Goal: Register for event/course

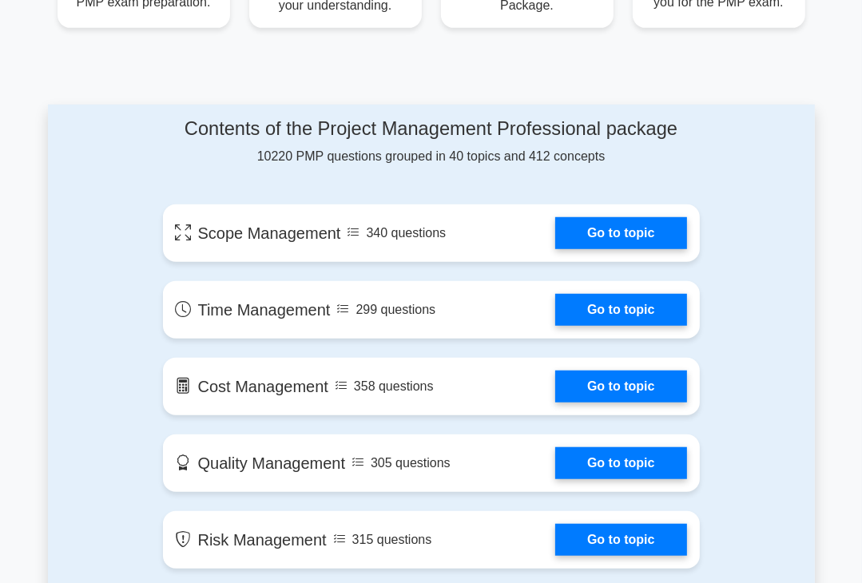
scroll to position [784, 0]
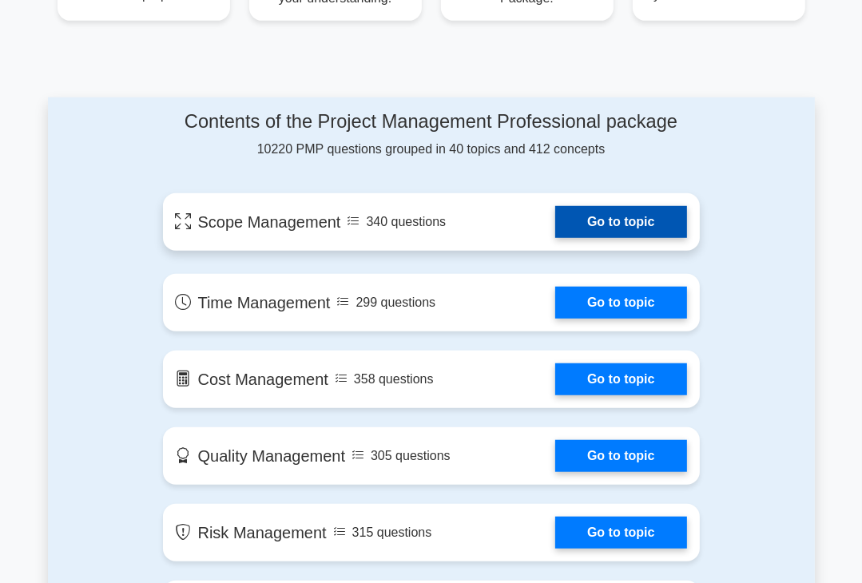
click at [588, 225] on link "Go to topic" at bounding box center [620, 222] width 131 height 32
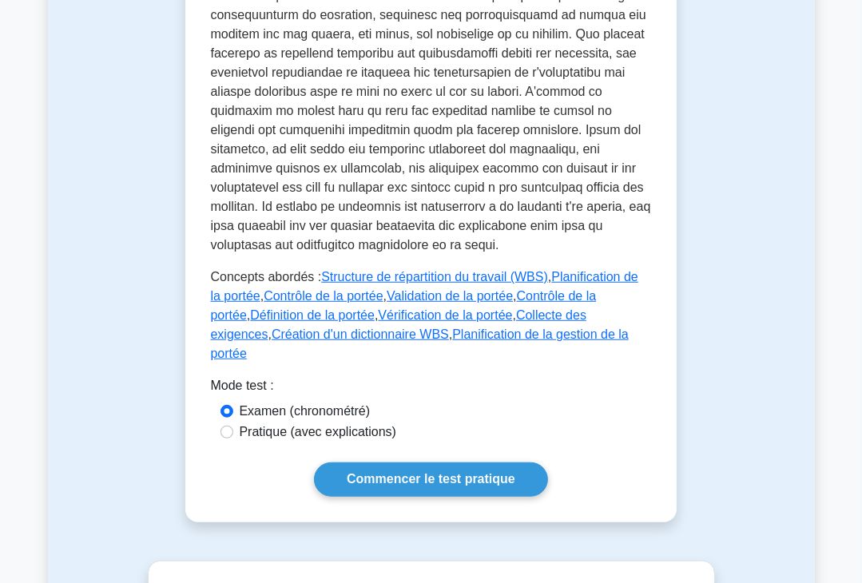
scroll to position [741, 0]
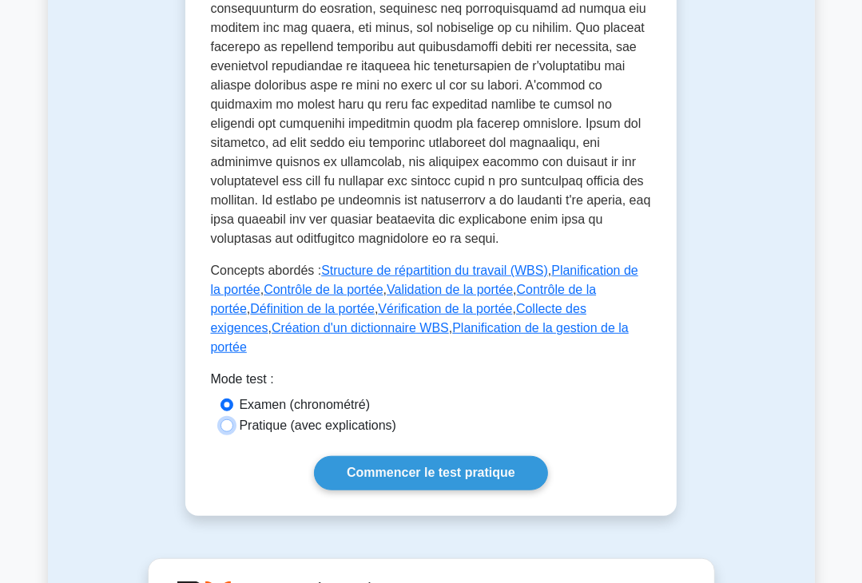
click at [229, 419] on input "Pratique (avec explications)" at bounding box center [227, 425] width 13 height 13
radio input "true"
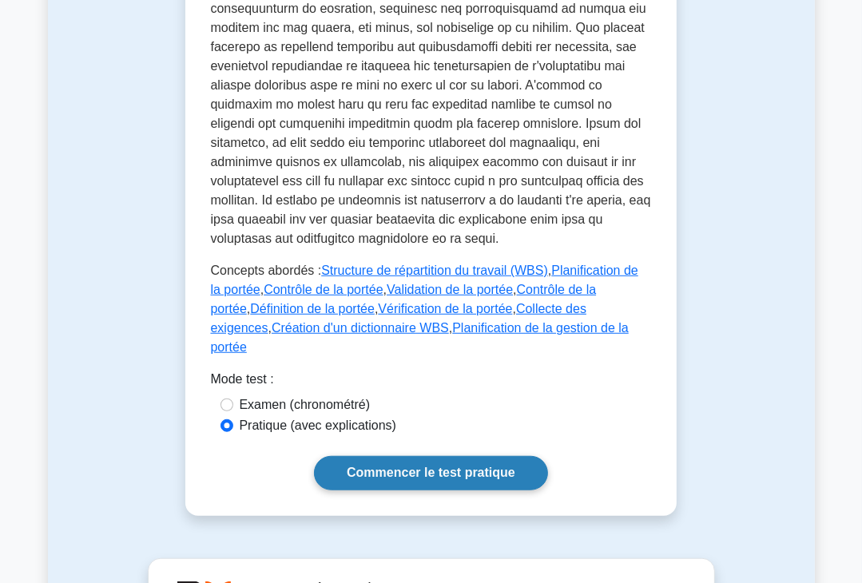
click at [394, 467] on font "Commencer le test pratique" at bounding box center [431, 474] width 169 height 14
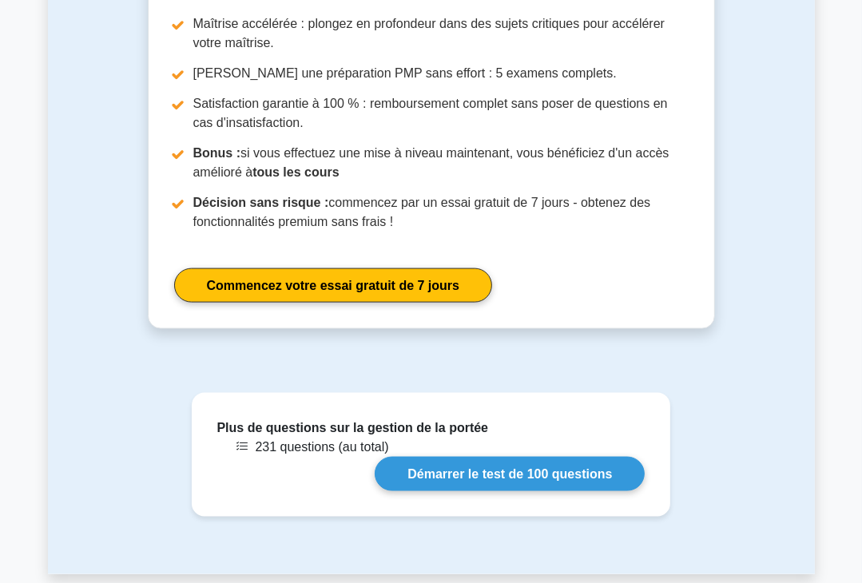
scroll to position [1475, 0]
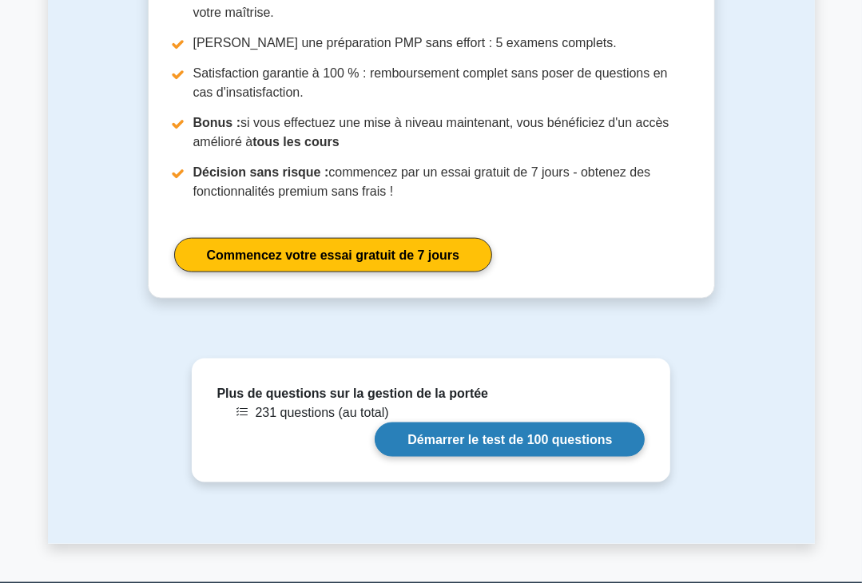
click at [487, 423] on link "Démarrer le test de 100 questions" at bounding box center [510, 440] width 270 height 34
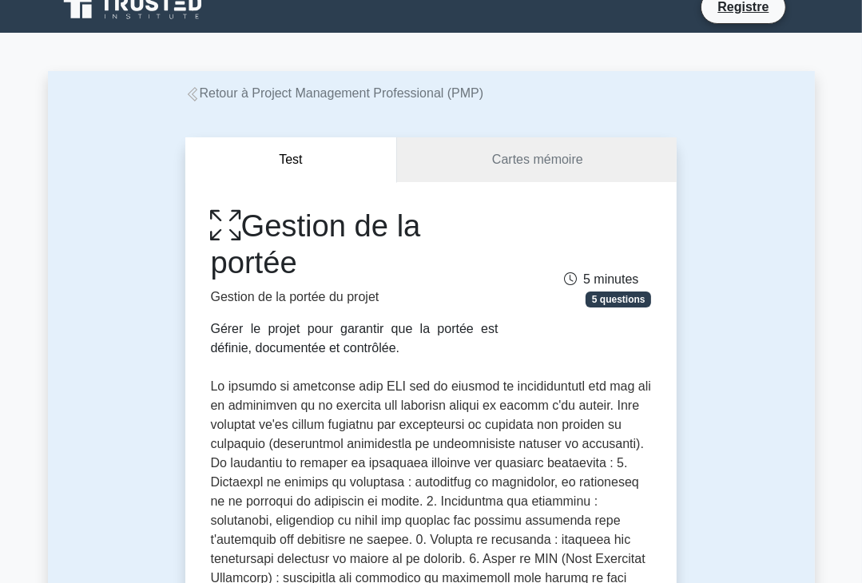
scroll to position [0, 0]
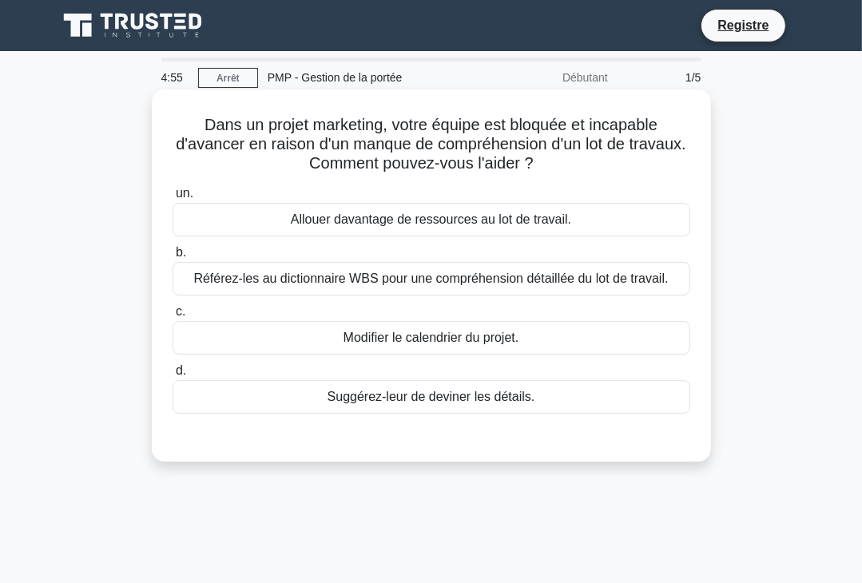
drag, startPoint x: 199, startPoint y: 119, endPoint x: 541, endPoint y: 404, distance: 445.3
click at [541, 404] on div "Dans un projet marketing, votre équipe est bloquée et incapable d'avancer en ra…" at bounding box center [431, 276] width 547 height 360
copy div "Dans un projet marketing, votre équipe est bloquée et incapable d'avancer en ra…"
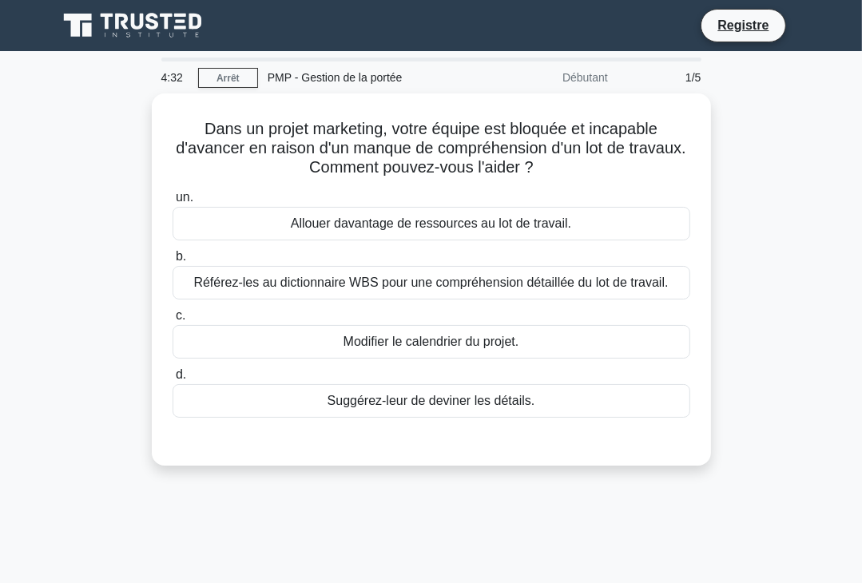
click at [764, 351] on div "Dans un projet marketing, votre équipe est bloquée et incapable d'avancer en ra…" at bounding box center [431, 289] width 767 height 392
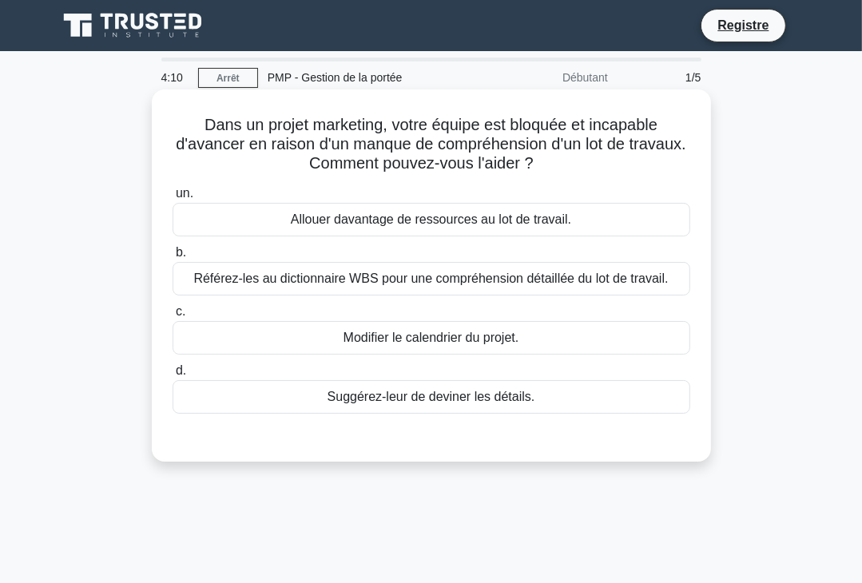
click at [352, 279] on font "Référez-les au dictionnaire WBS pour une compréhension détaillée du lot de trav…" at bounding box center [430, 279] width 475 height 14
click at [173, 258] on input "b. Référez-les au dictionnaire WBS pour une compréhension détaillée du lot de t…" at bounding box center [173, 253] width 0 height 10
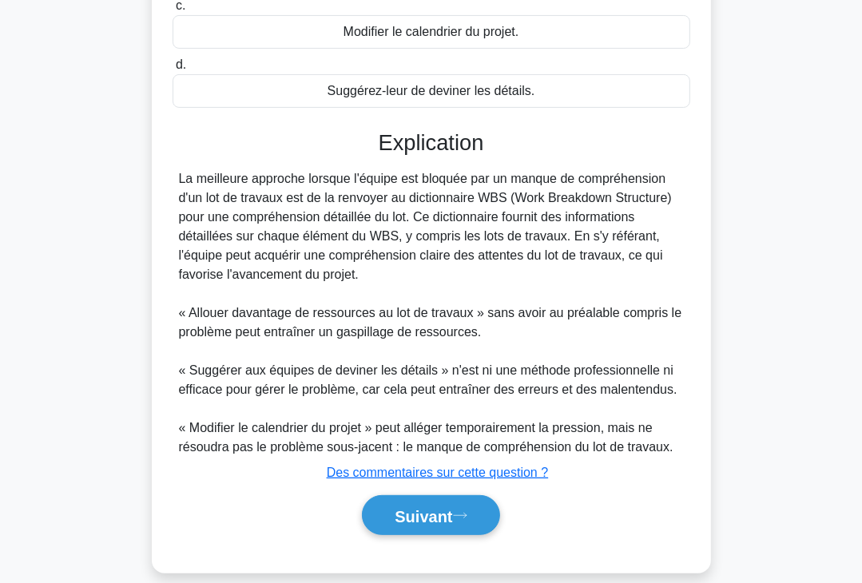
scroll to position [324, 0]
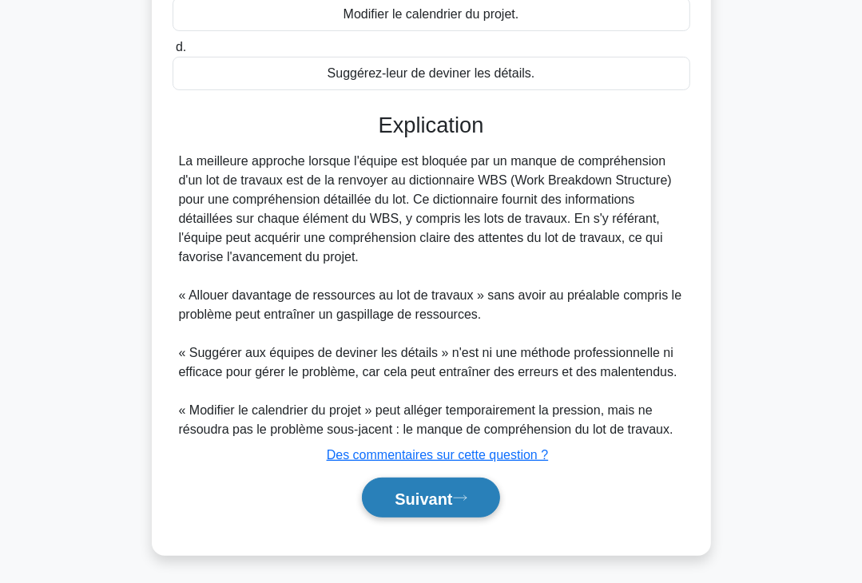
click at [427, 494] on font "Suivant" at bounding box center [424, 499] width 58 height 18
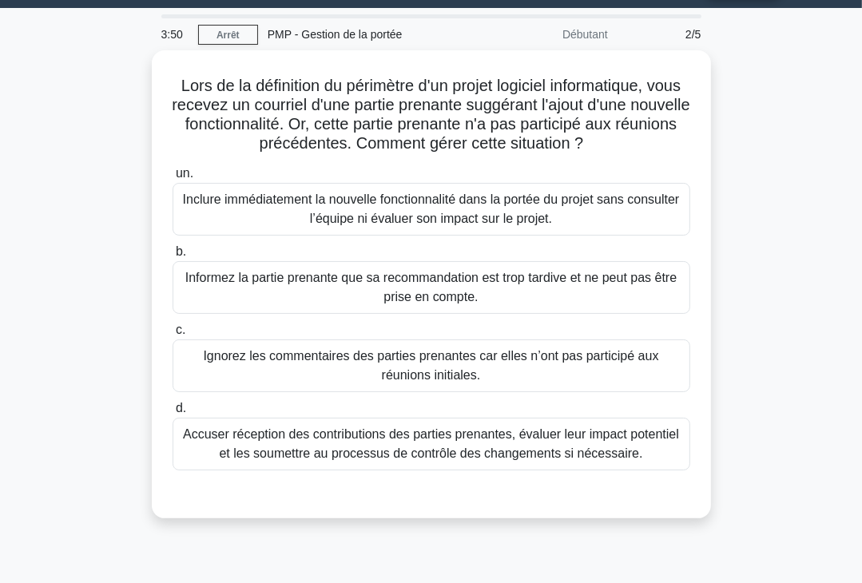
scroll to position [42, 0]
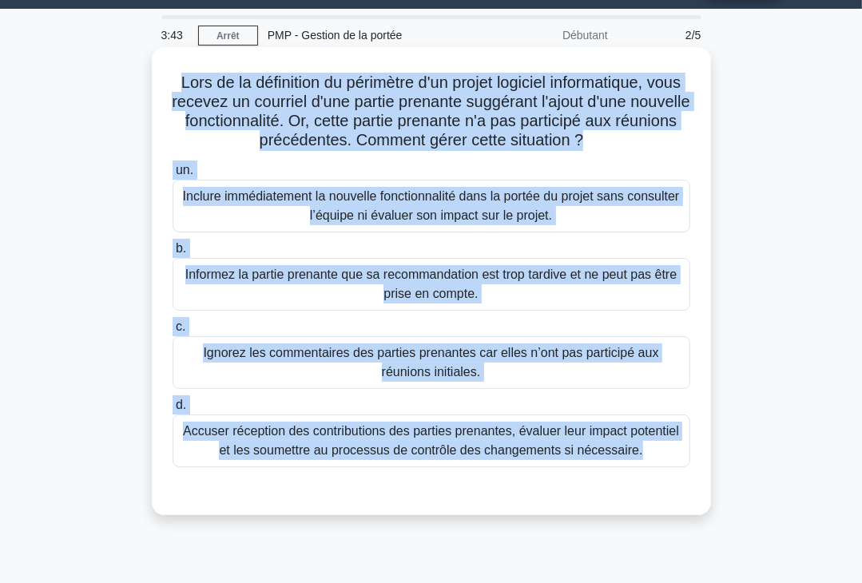
drag, startPoint x: 189, startPoint y: 70, endPoint x: 664, endPoint y: 481, distance: 628.2
click at [664, 481] on div "Lors de la définition du périmètre d'un projet logiciel informatique, vous rece…" at bounding box center [431, 281] width 547 height 455
copy div "Lors de la définition du périmètre d'un projet logiciel informatique, vous rece…"
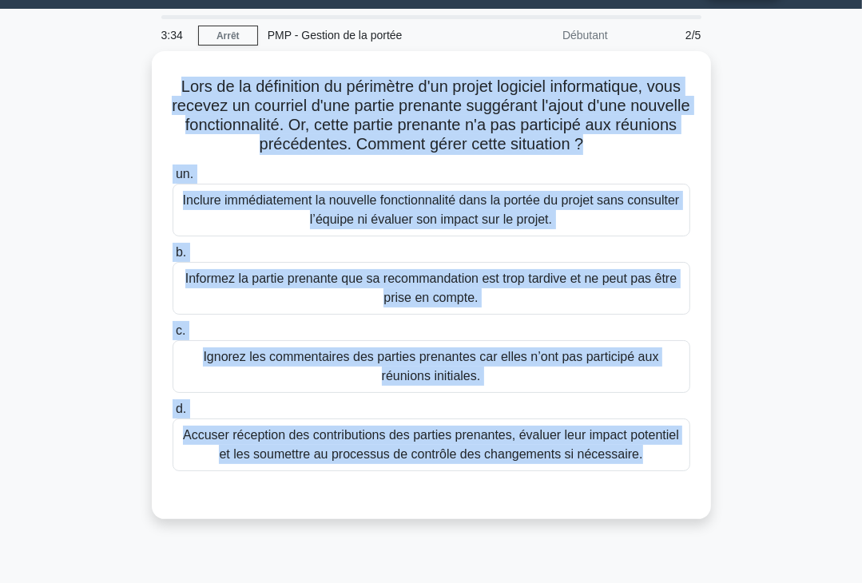
click at [761, 410] on div "Lors de la définition du périmètre d'un projet logiciel informatique, vous rece…" at bounding box center [431, 294] width 767 height 487
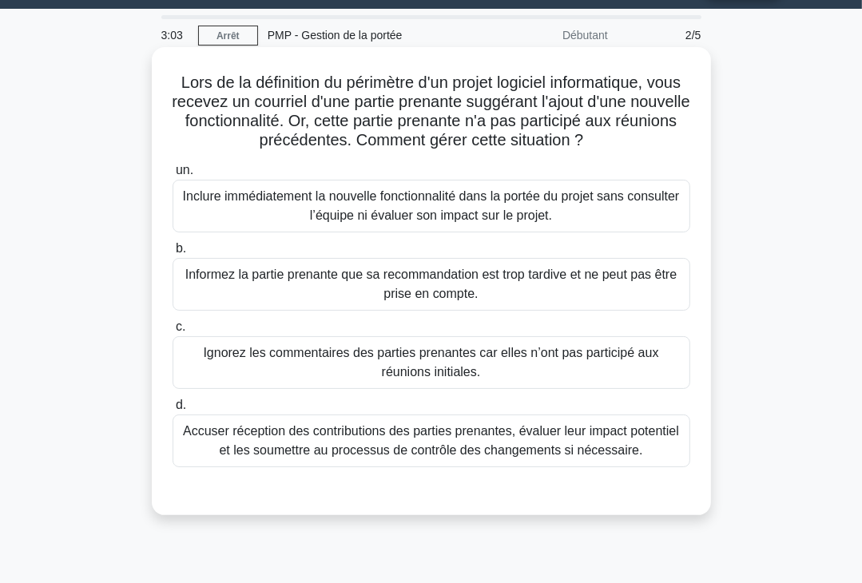
click at [488, 447] on font "Accuser réception des contributions des parties prenantes, évaluer leur impact …" at bounding box center [431, 440] width 496 height 33
click at [173, 411] on input "d. Accuser réception des contributions des parties prenantes, évaluer leur impa…" at bounding box center [173, 405] width 0 height 10
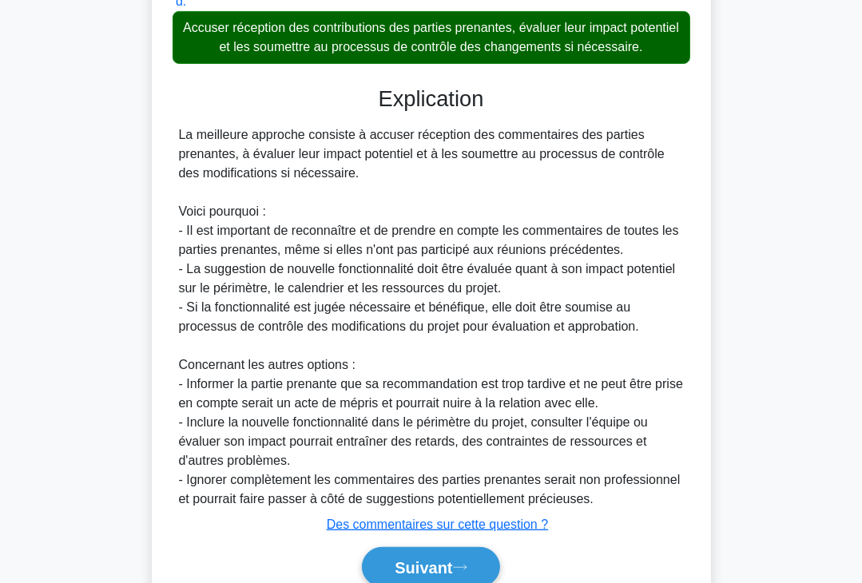
scroll to position [470, 0]
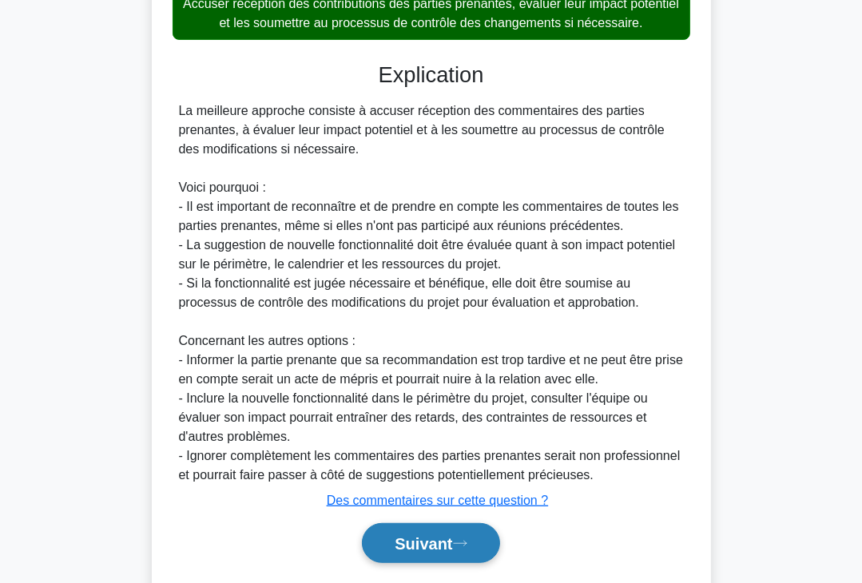
click at [452, 539] on font "Suivant" at bounding box center [424, 544] width 58 height 18
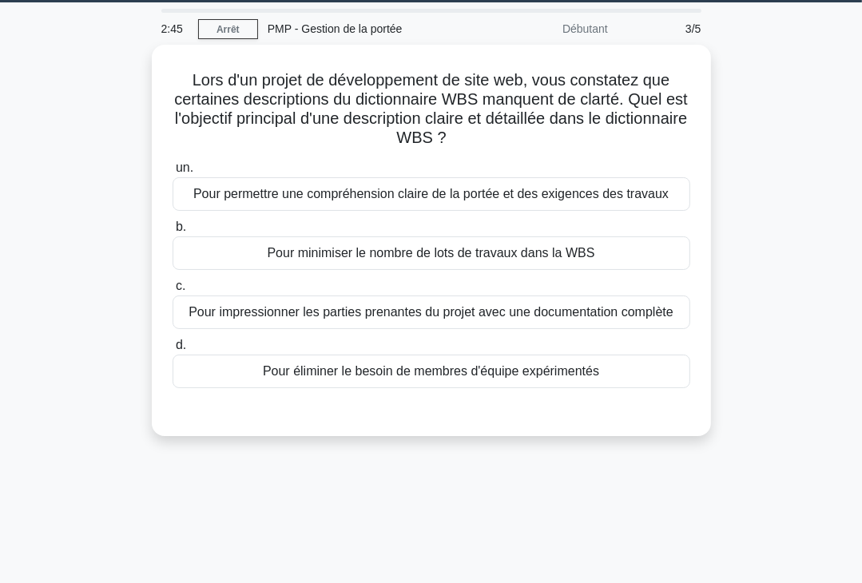
scroll to position [0, 0]
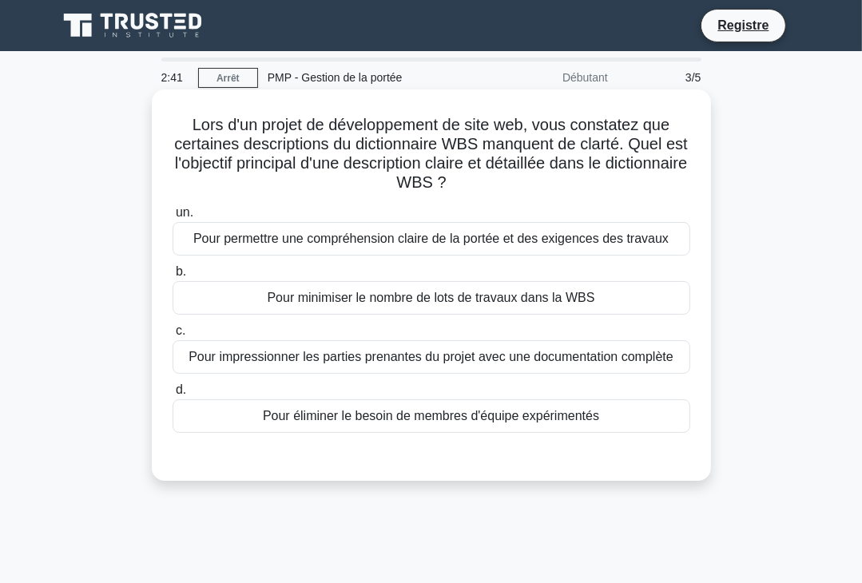
drag, startPoint x: 188, startPoint y: 117, endPoint x: 608, endPoint y: 423, distance: 519.4
click at [608, 423] on div "Lors d'un projet de développement de site web, vous constatez que certaines des…" at bounding box center [431, 285] width 547 height 379
copy div "Lors d'un projet de développement de site web, vous constatez que certaines des…"
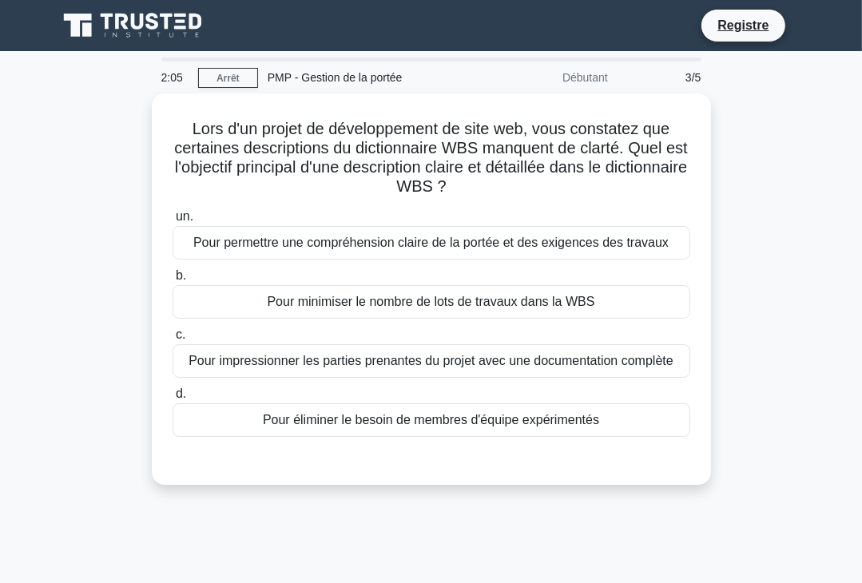
click at [789, 248] on div "Lors d'un projet de développement de site web, vous constatez que certaines des…" at bounding box center [431, 298] width 767 height 411
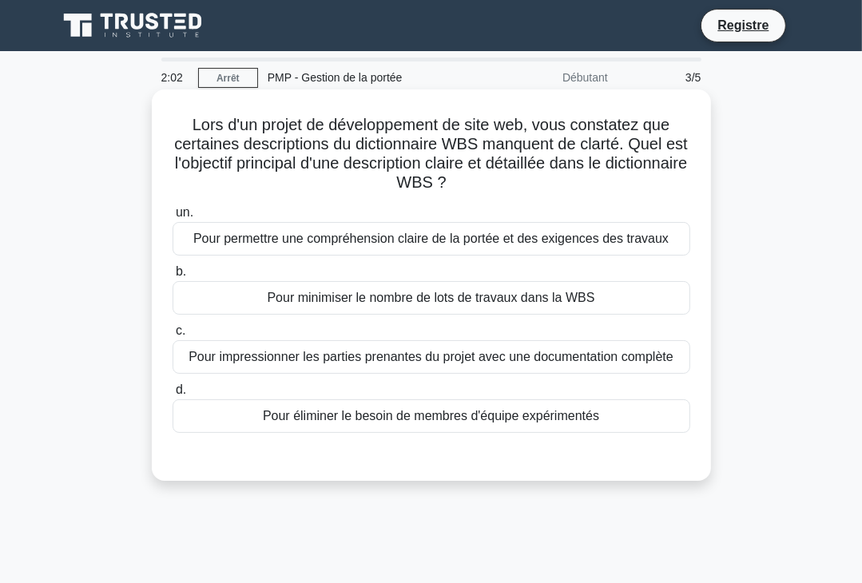
click at [496, 241] on font "Pour permettre une compréhension claire de la portée et des exigences des trava…" at bounding box center [430, 239] width 475 height 14
click at [173, 218] on input "un. Pour permettre une compréhension claire de la portée et des exigences des t…" at bounding box center [173, 213] width 0 height 10
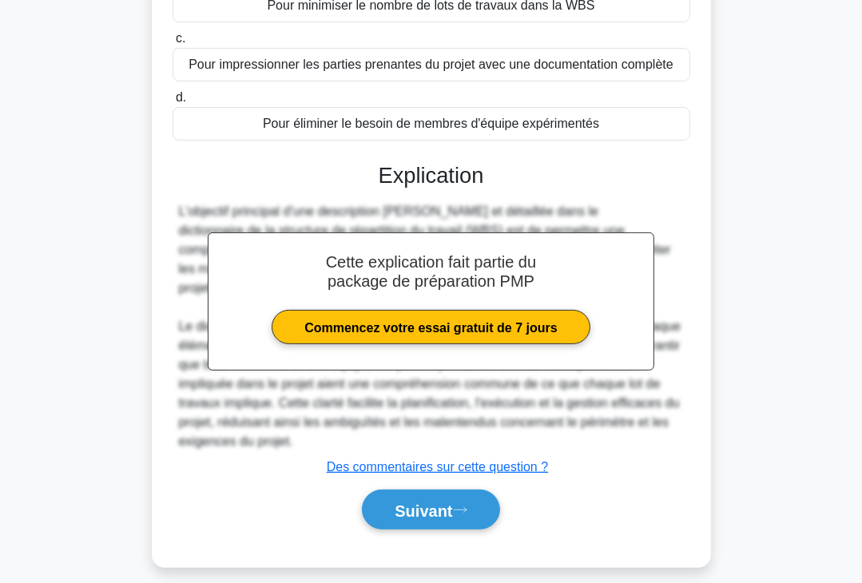
scroll to position [306, 0]
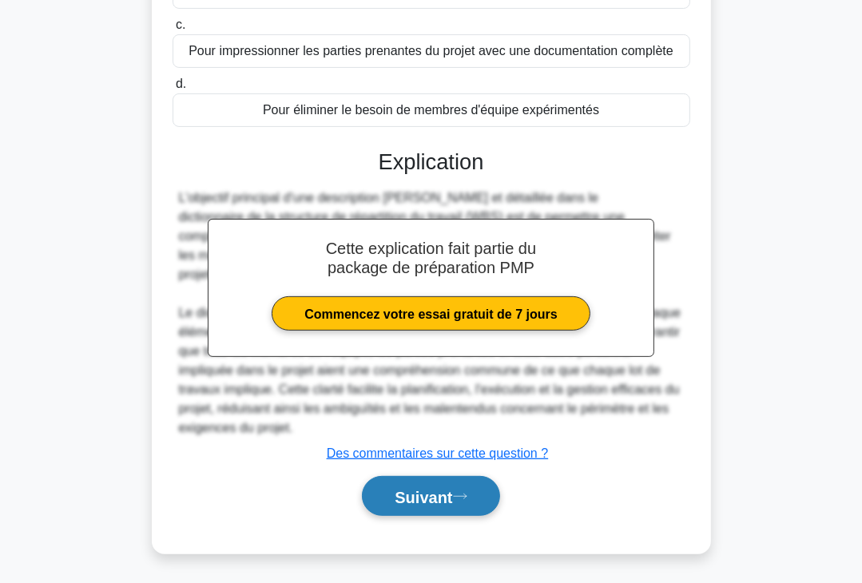
click at [416, 498] on font "Suivant" at bounding box center [424, 497] width 58 height 18
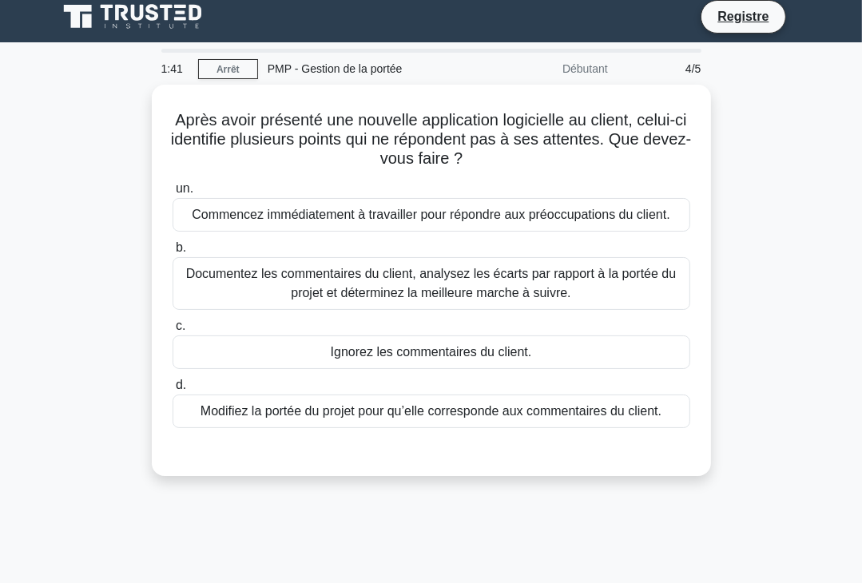
scroll to position [0, 0]
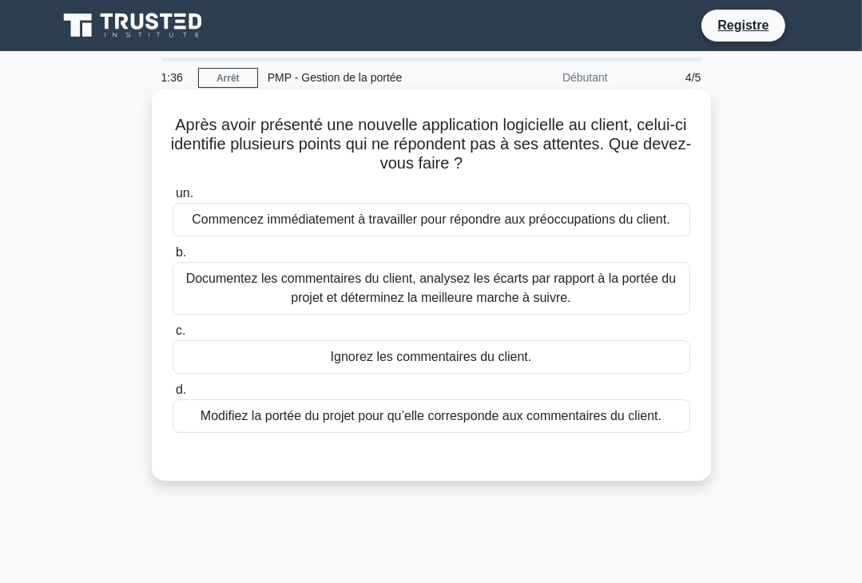
drag, startPoint x: 176, startPoint y: 118, endPoint x: 683, endPoint y: 425, distance: 592.9
click at [683, 425] on div "Après avoir présenté une nouvelle application logicielle au client, celui-ci id…" at bounding box center [431, 285] width 547 height 379
copy div "Après avoir présenté une nouvelle application logicielle au client, celui-ci id…"
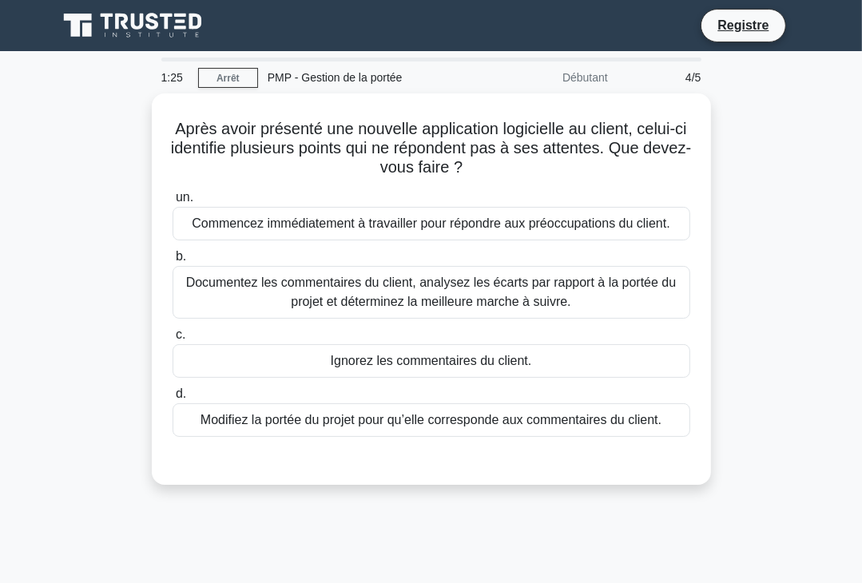
click at [773, 228] on div "Après avoir présenté une nouvelle application logicielle au client, celui-ci id…" at bounding box center [431, 298] width 767 height 411
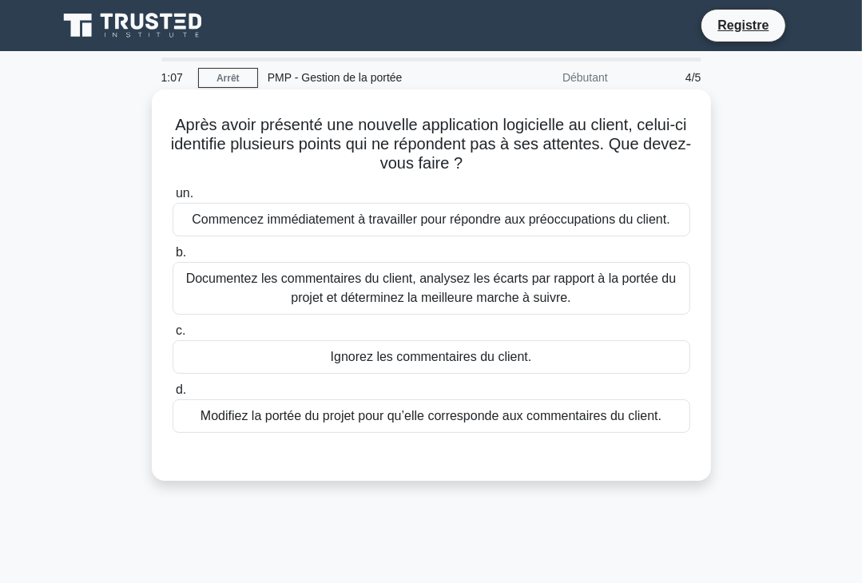
click at [405, 289] on font "Documentez les commentaires du client, analysez les écarts par rapport à la por…" at bounding box center [431, 288] width 491 height 33
click at [173, 258] on input "b. Documentez les commentaires du client, analysez les écarts par rapport à la …" at bounding box center [173, 253] width 0 height 10
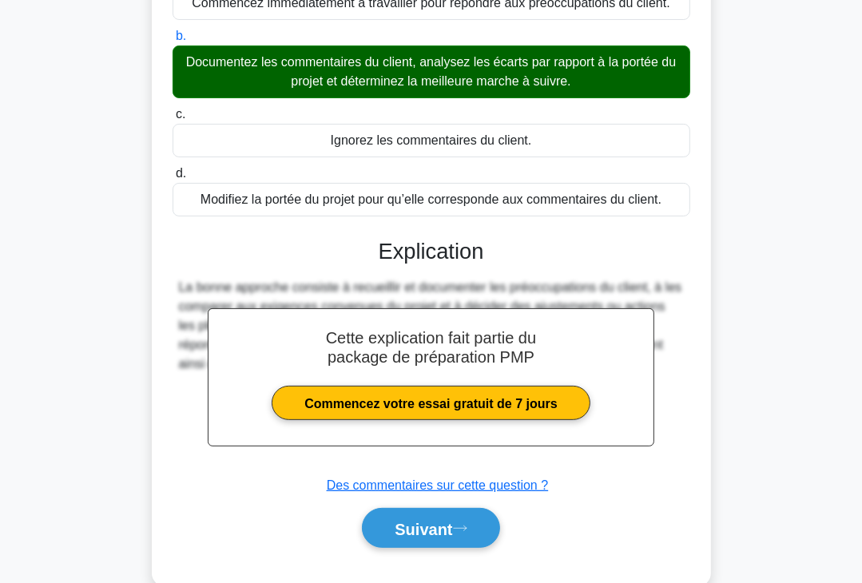
scroll to position [280, 0]
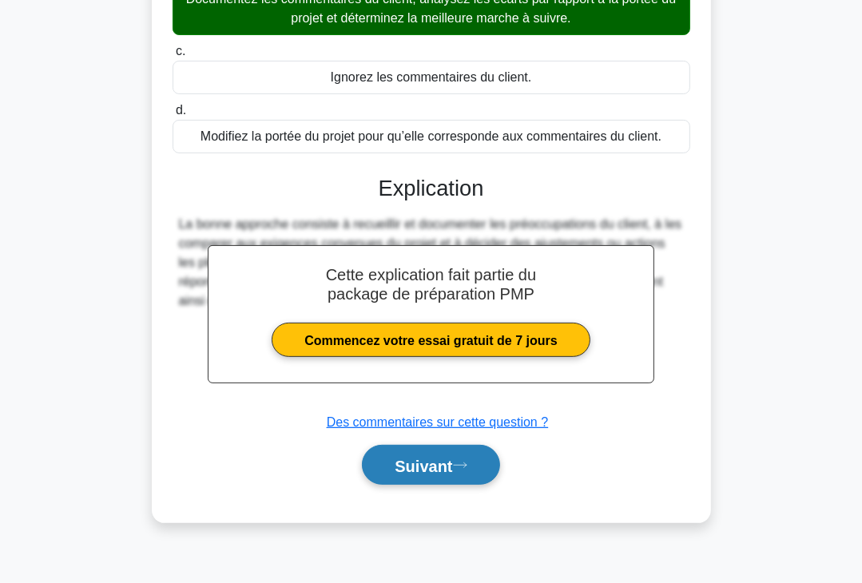
click at [442, 458] on font "Suivant" at bounding box center [424, 466] width 58 height 18
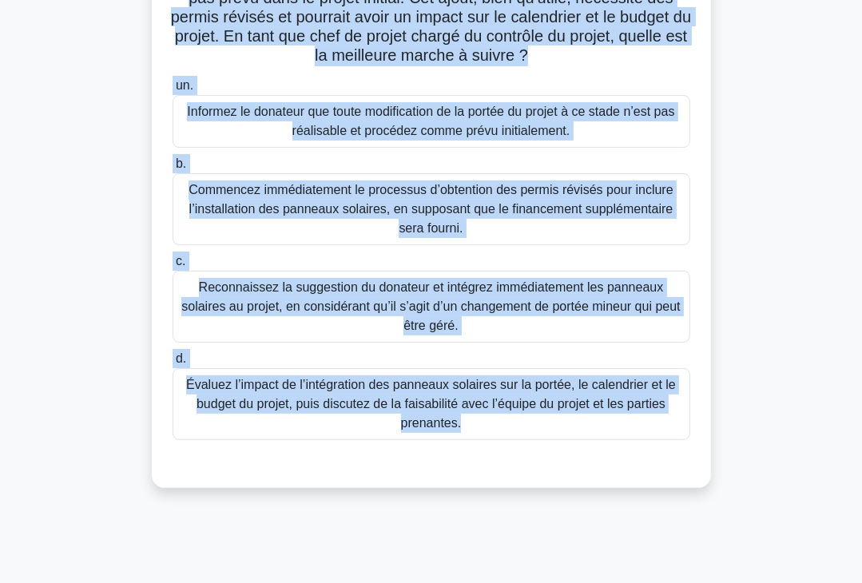
scroll to position [210, 0]
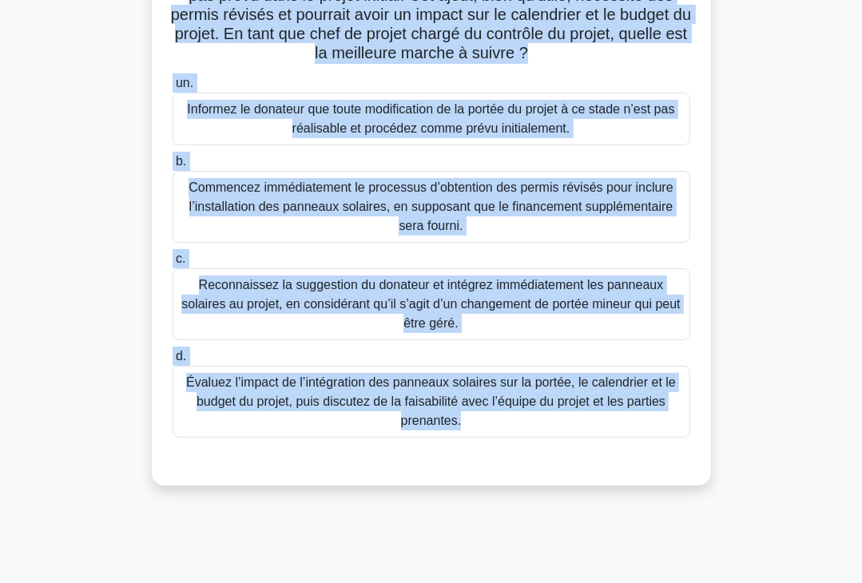
drag, startPoint x: 182, startPoint y: 109, endPoint x: 632, endPoint y: 490, distance: 589.1
click at [632, 490] on div "À mi-chemin de la construction d'un nouveau centre communautaire urbain, le pri…" at bounding box center [431, 194] width 767 height 622
copy div "À mi-chemin de la construction d'un nouveau centre communautaire urbain, le pri…"
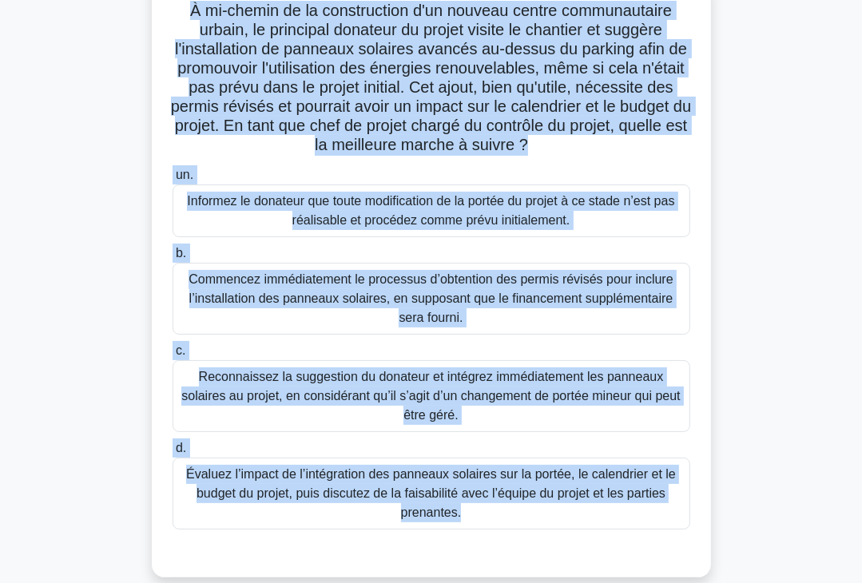
scroll to position [162, 0]
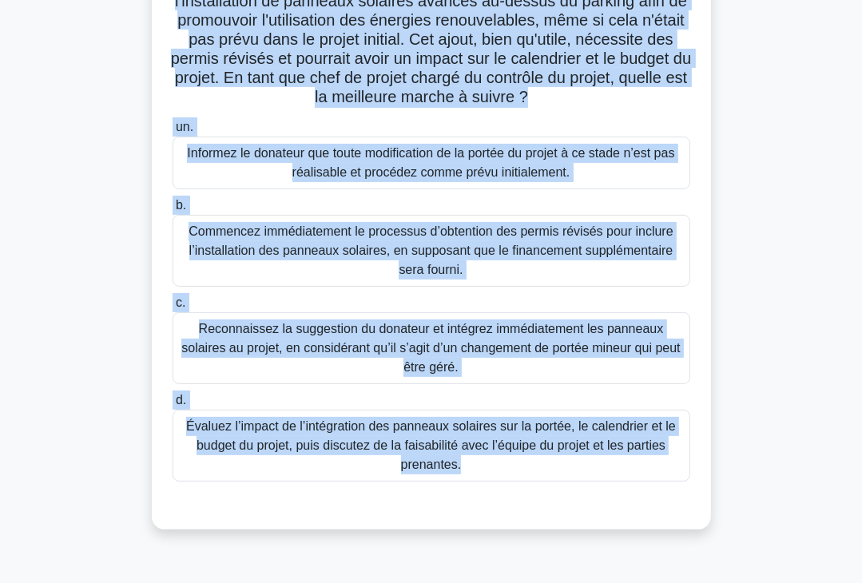
click at [422, 439] on font "Évaluez l’impact de l’intégration des panneaux solaires sur la portée, le calen…" at bounding box center [431, 445] width 490 height 52
click at [173, 406] on input "d. Évaluez l’impact de l’intégration des panneaux solaires sur la portée, le ca…" at bounding box center [173, 401] width 0 height 10
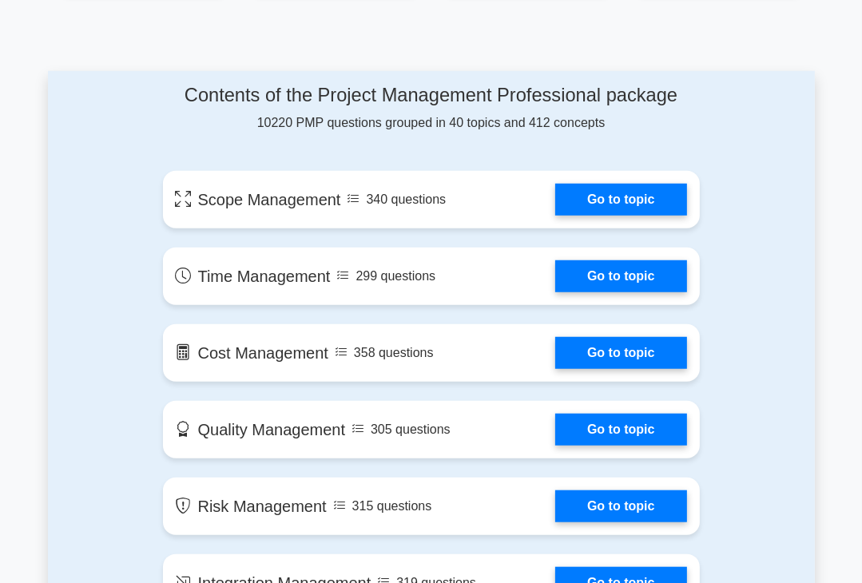
scroll to position [784, 0]
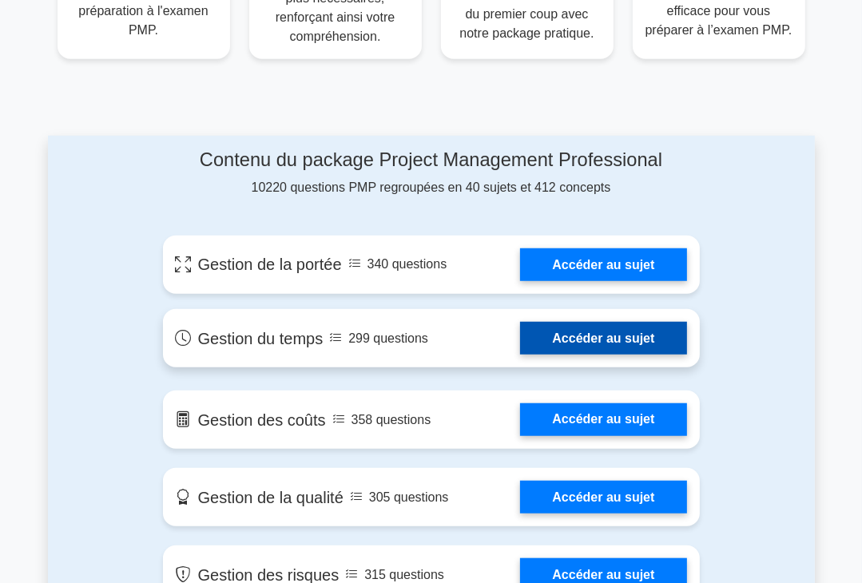
click at [602, 337] on link "Accéder au sujet" at bounding box center [603, 338] width 166 height 33
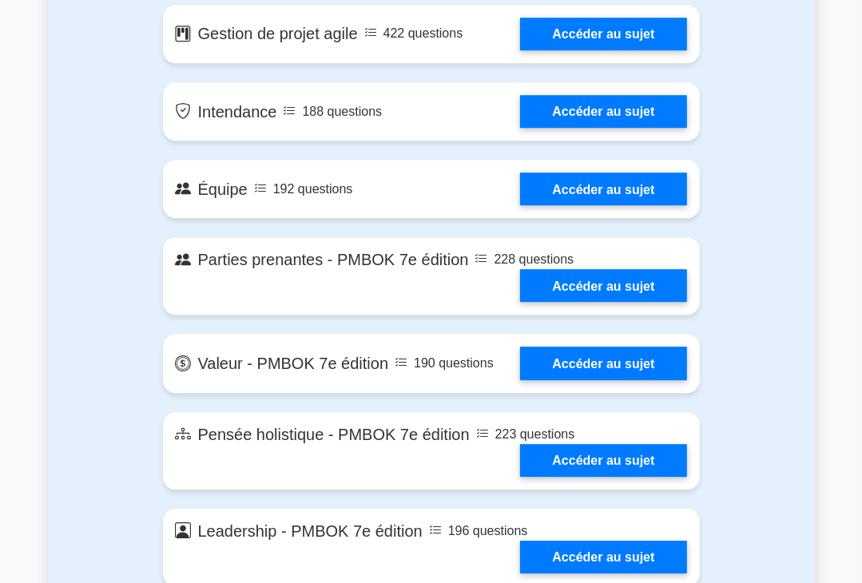
scroll to position [3307, 0]
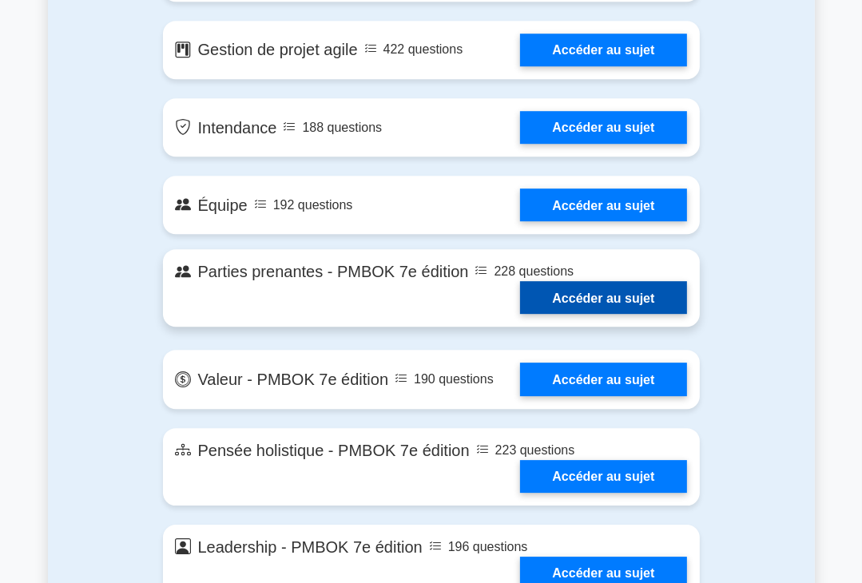
click at [594, 314] on link "Accéder au sujet" at bounding box center [603, 297] width 166 height 33
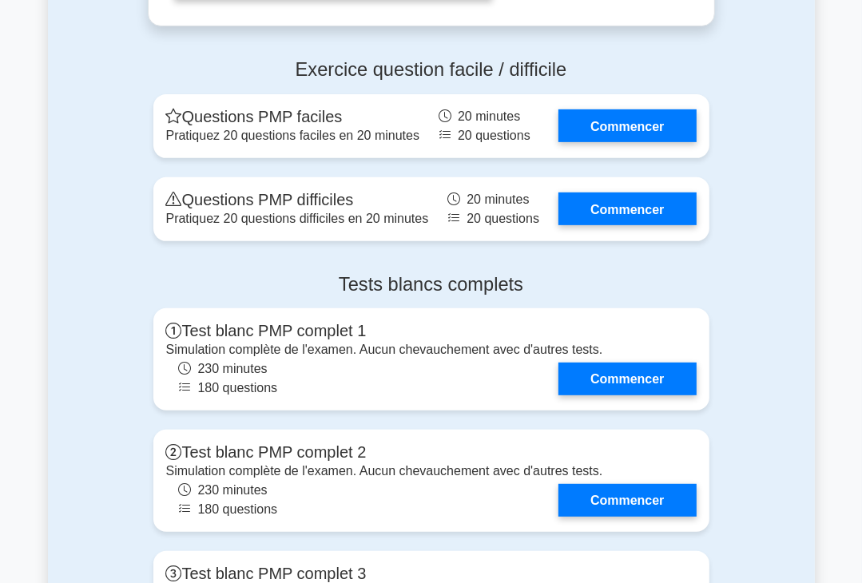
scroll to position [4753, 0]
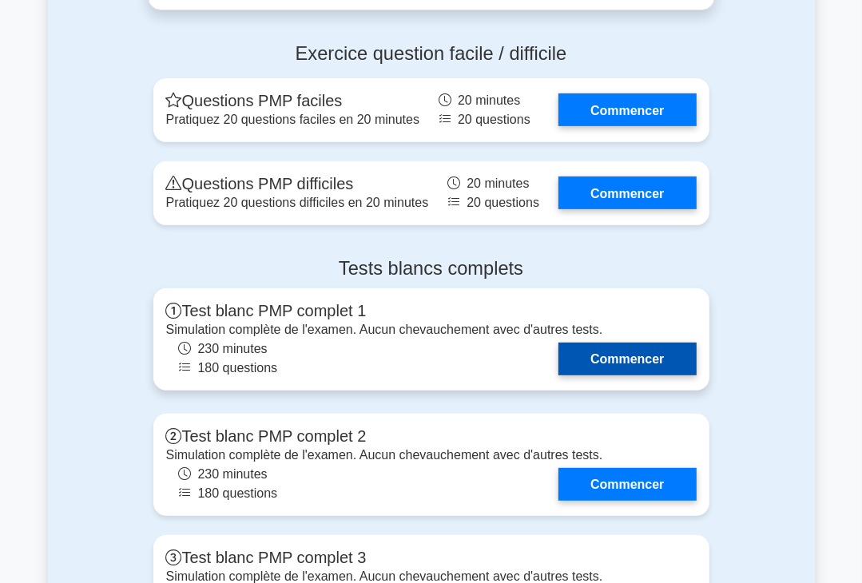
click at [621, 376] on link "Commencer" at bounding box center [627, 359] width 137 height 33
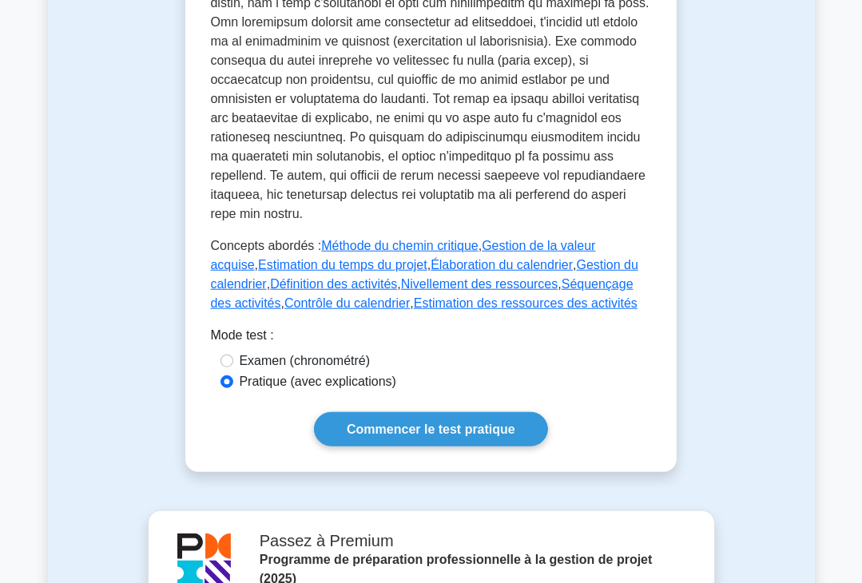
scroll to position [870, 0]
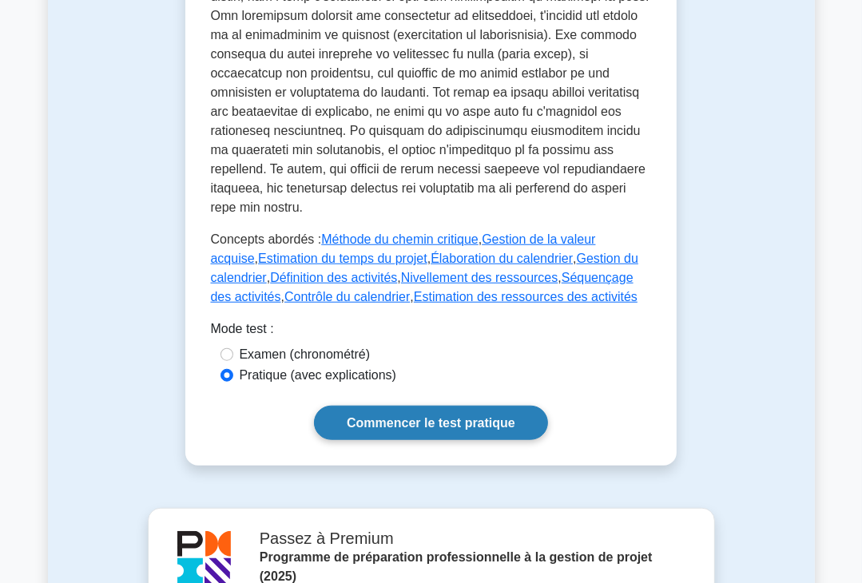
click at [471, 416] on font "Commencer le test pratique" at bounding box center [431, 423] width 169 height 14
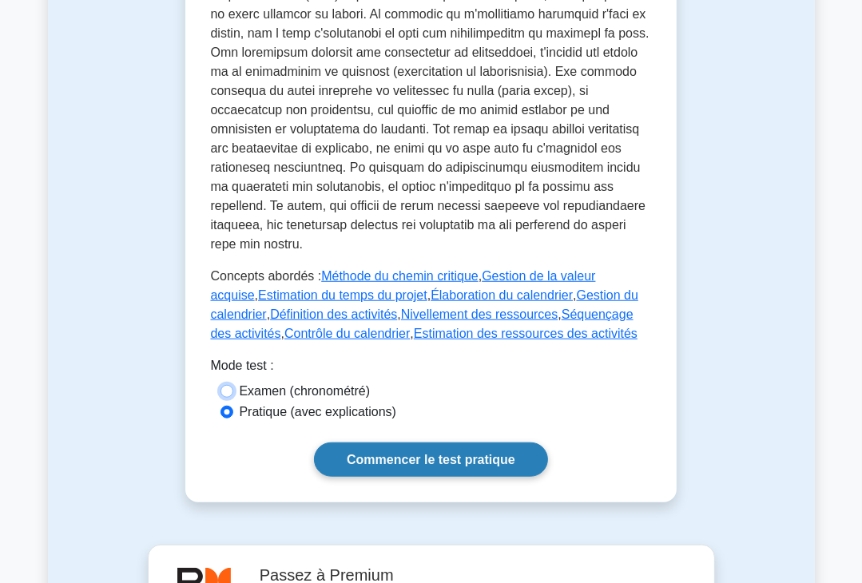
click at [224, 385] on input "Examen (chronométré)" at bounding box center [227, 391] width 13 height 13
radio input "true"
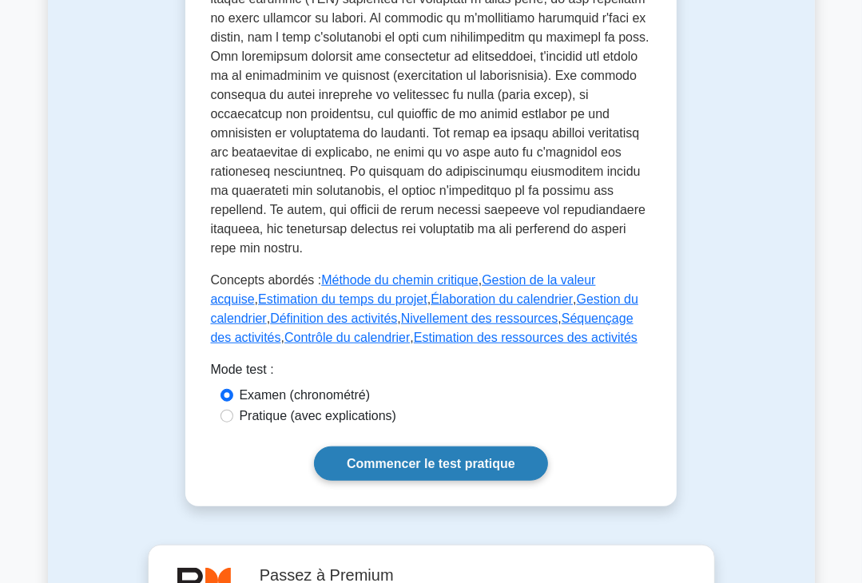
click at [379, 457] on font "Commencer le test pratique" at bounding box center [431, 464] width 169 height 14
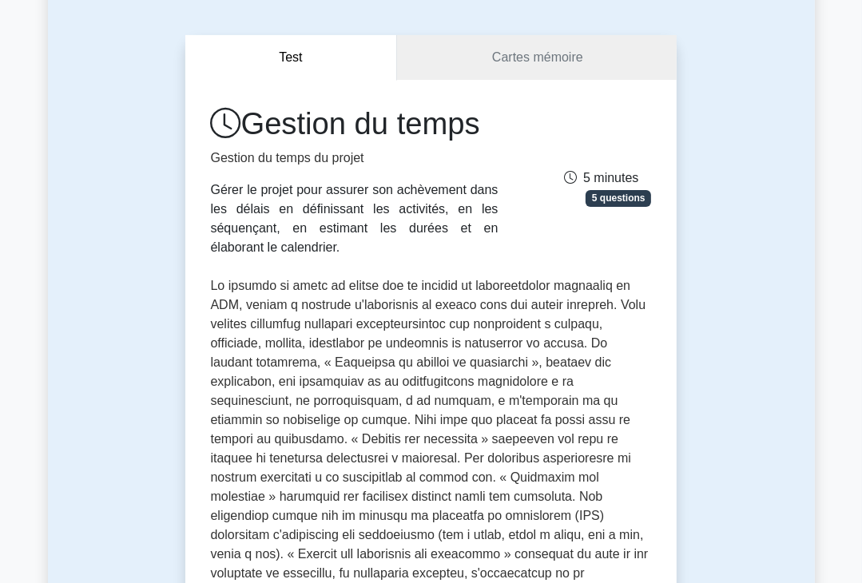
scroll to position [62, 0]
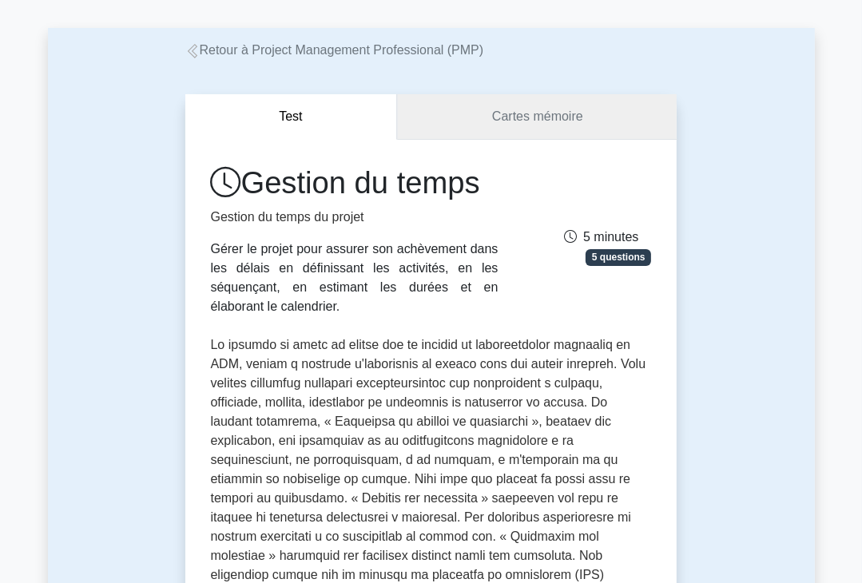
click at [539, 120] on font "Cartes mémoire" at bounding box center [537, 116] width 91 height 14
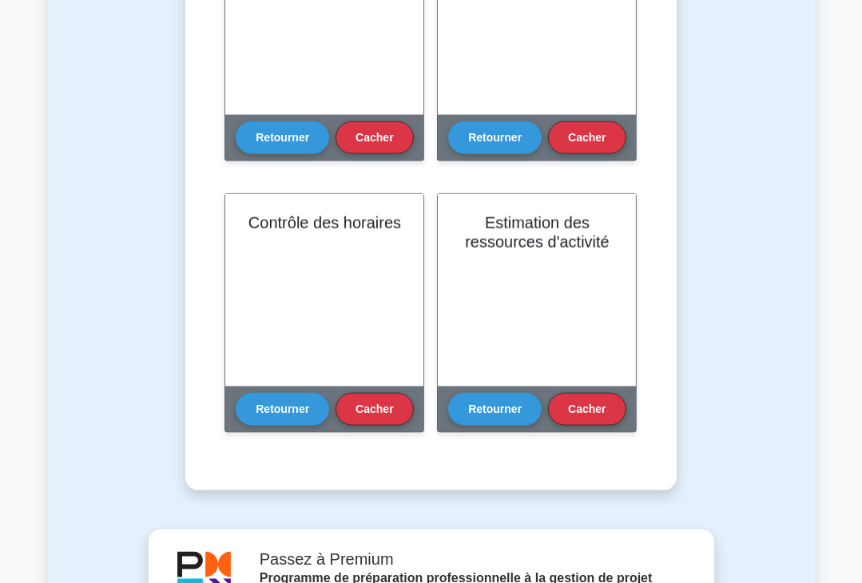
scroll to position [1048, 0]
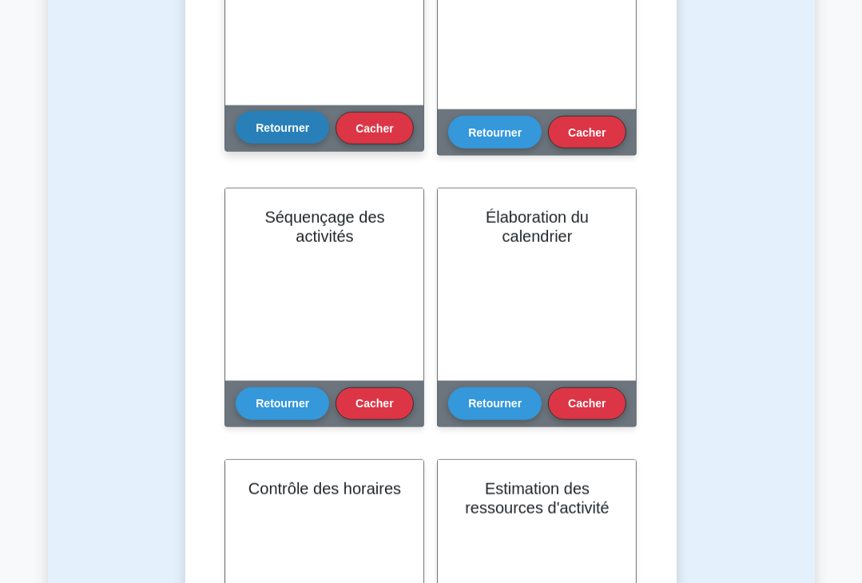
click at [284, 129] on font "Retourner" at bounding box center [283, 127] width 54 height 13
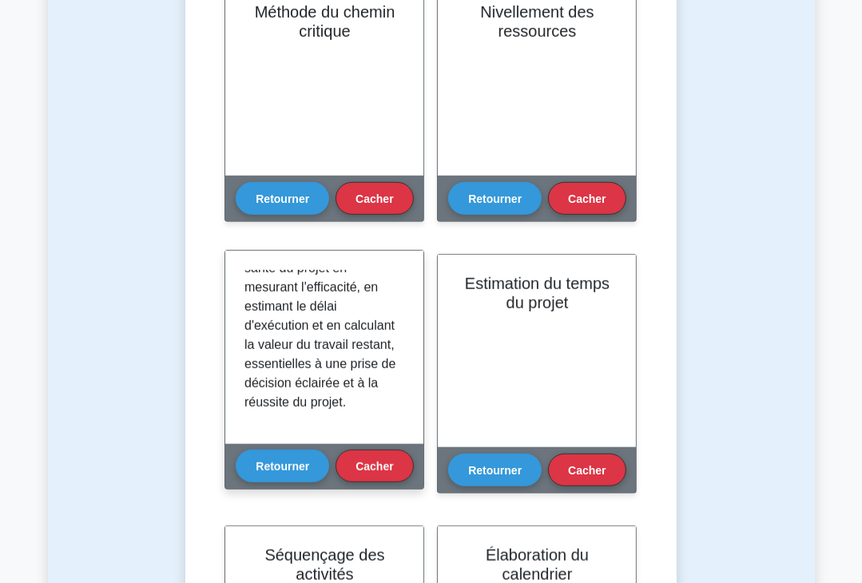
scroll to position [643, 0]
click at [381, 465] on font "Cacher" at bounding box center [375, 465] width 38 height 13
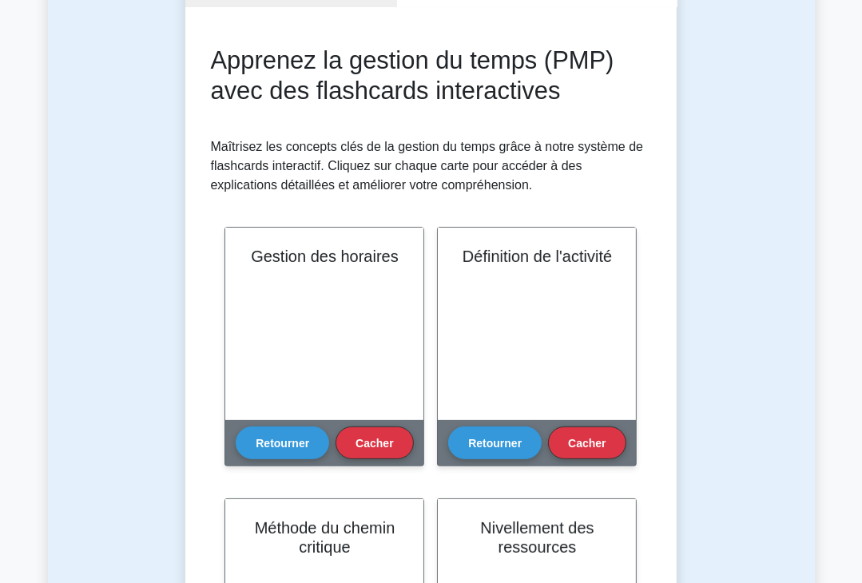
scroll to position [222, 0]
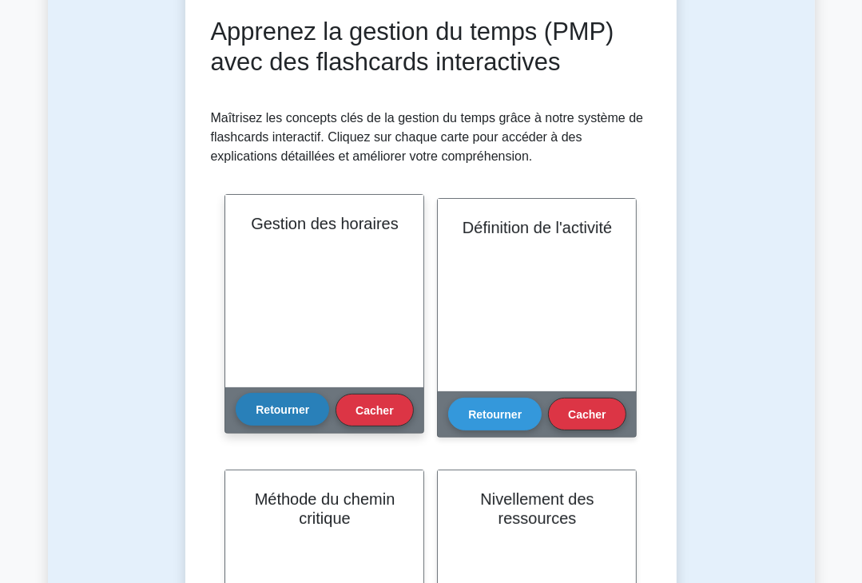
click at [269, 412] on font "Retourner" at bounding box center [283, 410] width 54 height 13
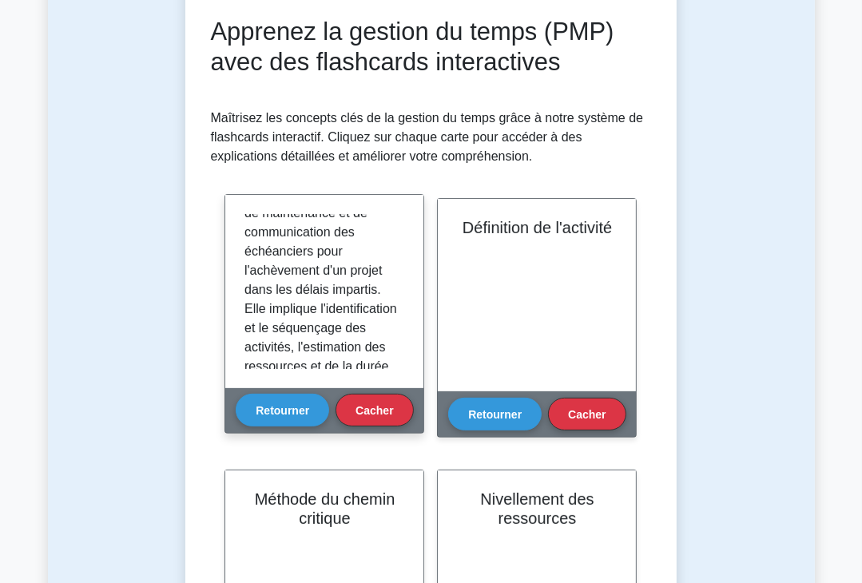
scroll to position [0, 0]
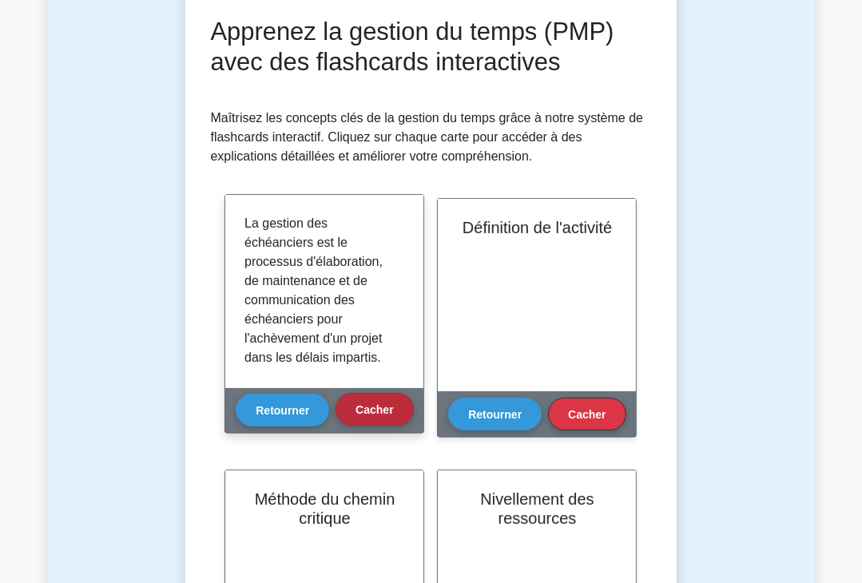
click at [364, 412] on font "Cacher" at bounding box center [375, 410] width 38 height 13
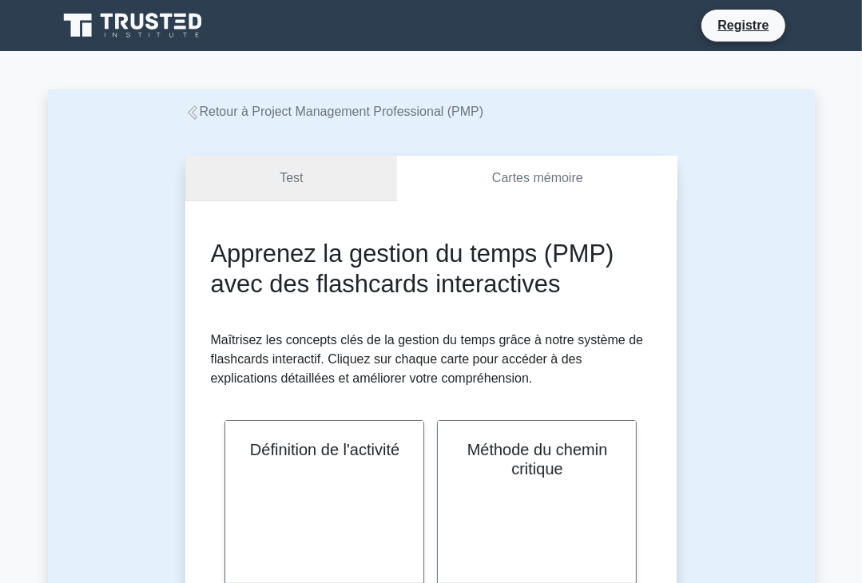
click at [288, 181] on font "Test" at bounding box center [291, 178] width 23 height 14
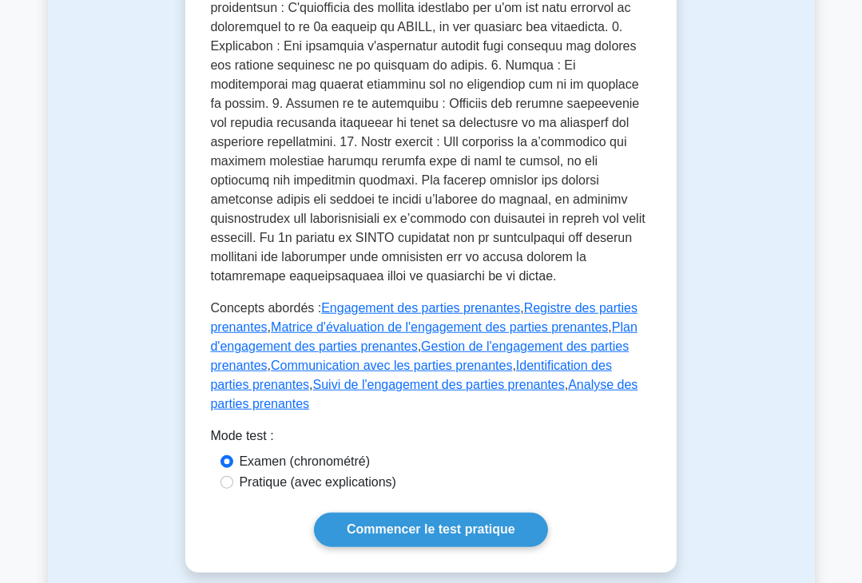
scroll to position [812, 0]
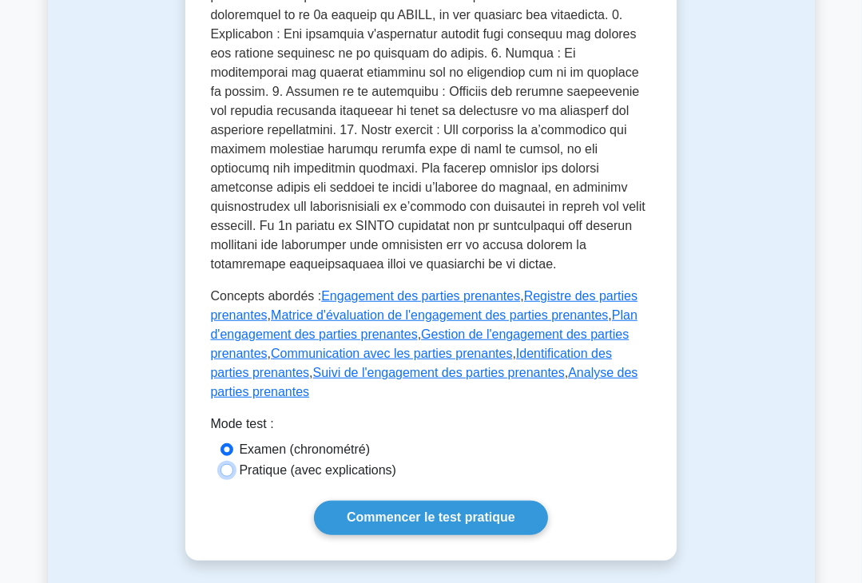
click at [226, 464] on input "Pratique (avec explications)" at bounding box center [227, 470] width 13 height 13
radio input "true"
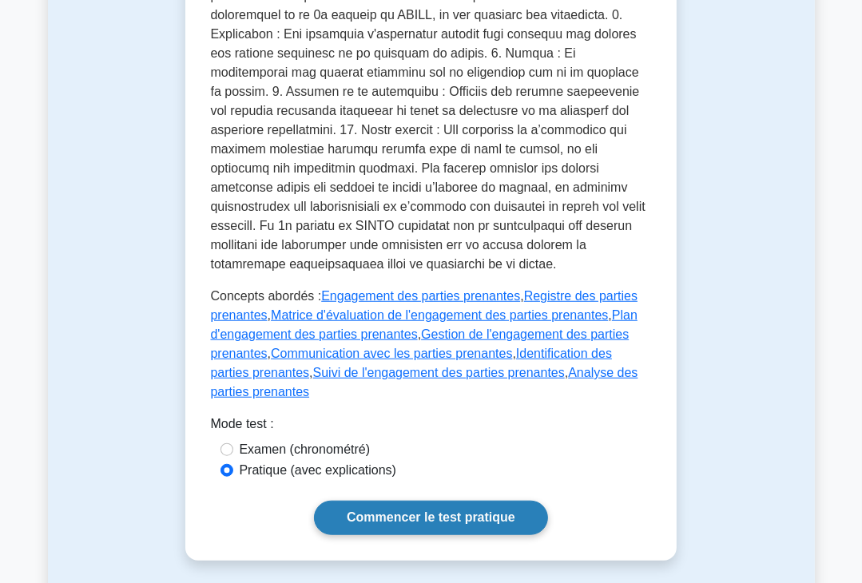
click at [417, 511] on font "Commencer le test pratique" at bounding box center [431, 518] width 169 height 14
click at [227, 443] on input "Examen (chronométré)" at bounding box center [227, 449] width 13 height 13
radio input "true"
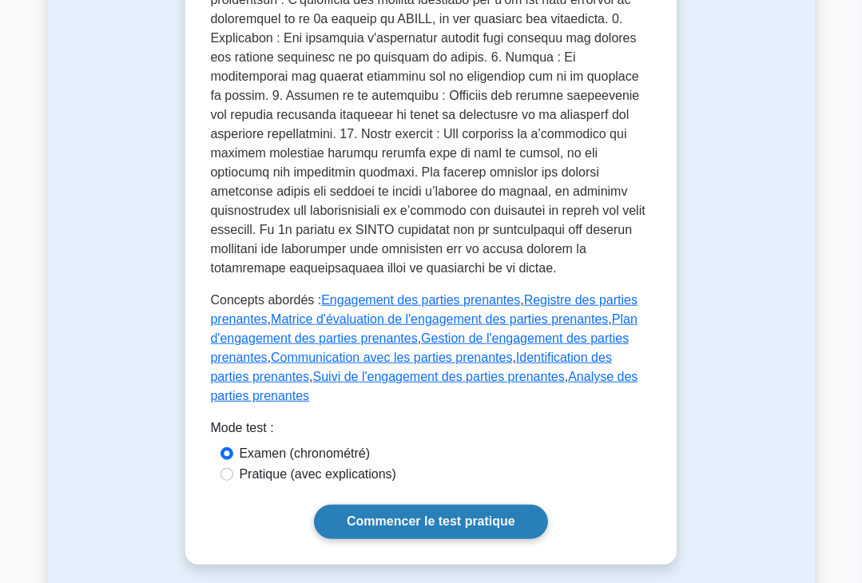
click at [401, 515] on font "Commencer le test pratique" at bounding box center [431, 522] width 169 height 14
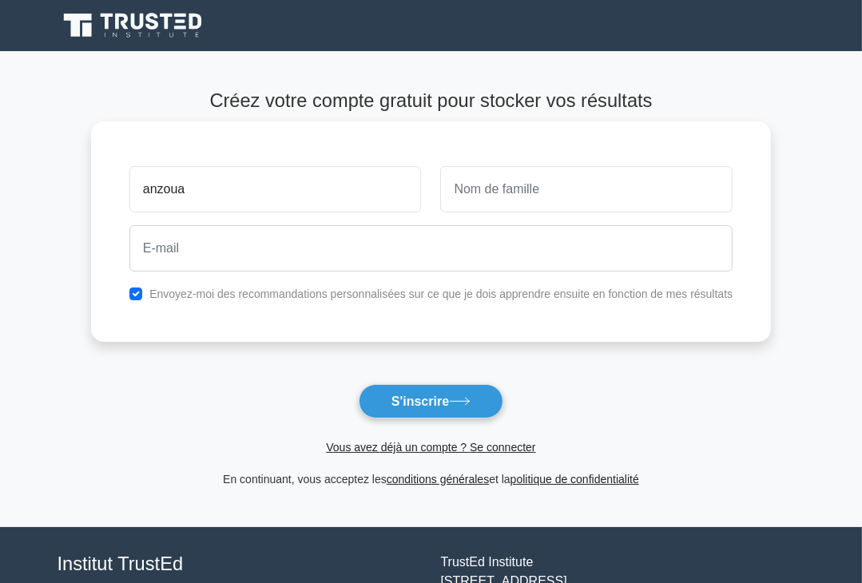
type input "anzoua"
click at [460, 181] on input "text" at bounding box center [586, 189] width 292 height 46
type input "Anzoua"
click at [202, 192] on input "anzoua" at bounding box center [275, 189] width 292 height 46
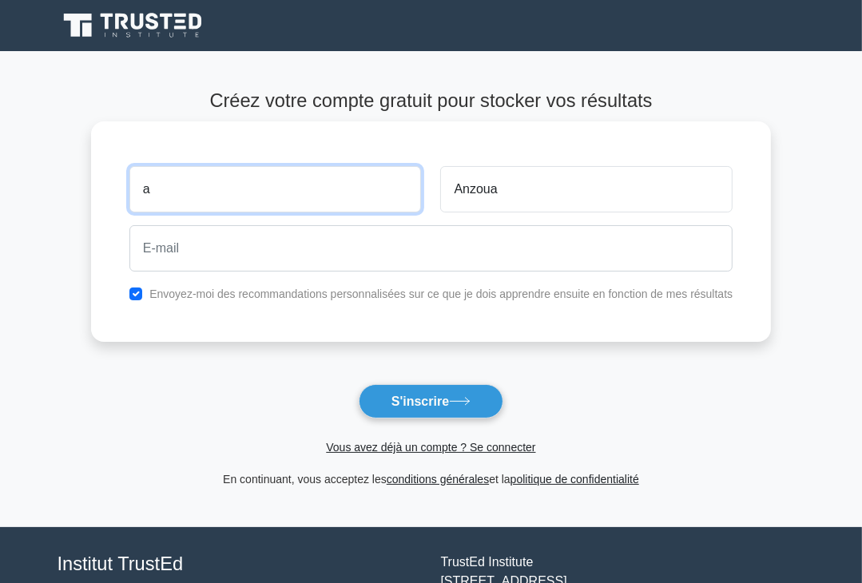
type input "Azoumanan"
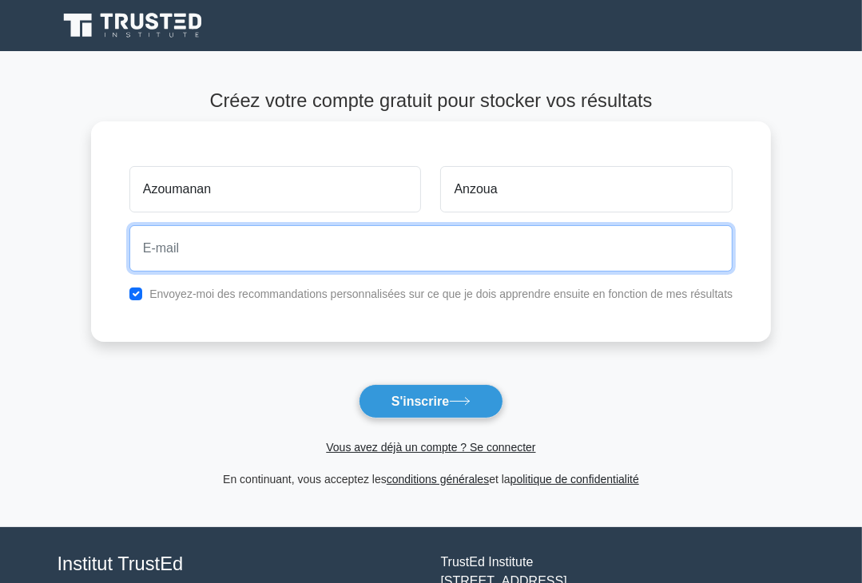
click at [204, 243] on input "email" at bounding box center [430, 248] width 603 height 46
type input "[EMAIL_ADDRESS][DOMAIN_NAME]"
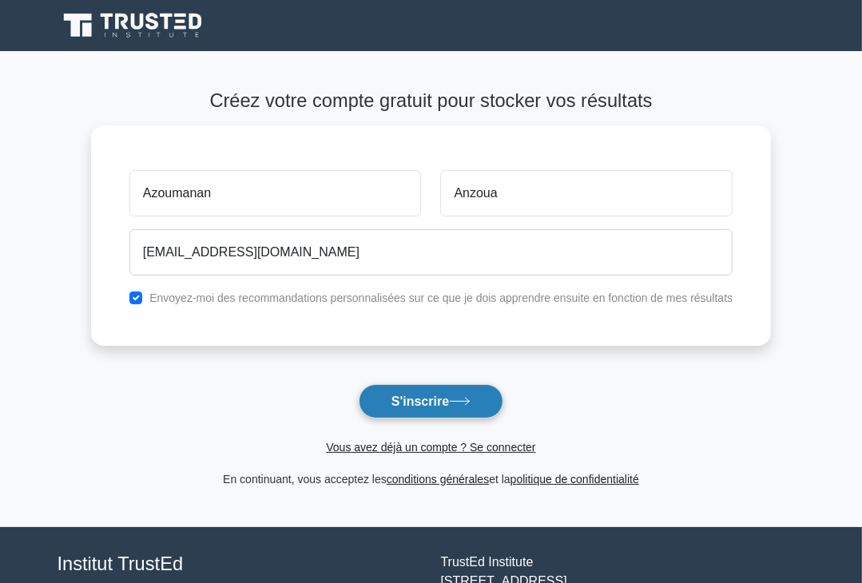
click at [400, 404] on font "S'inscrire" at bounding box center [421, 402] width 58 height 14
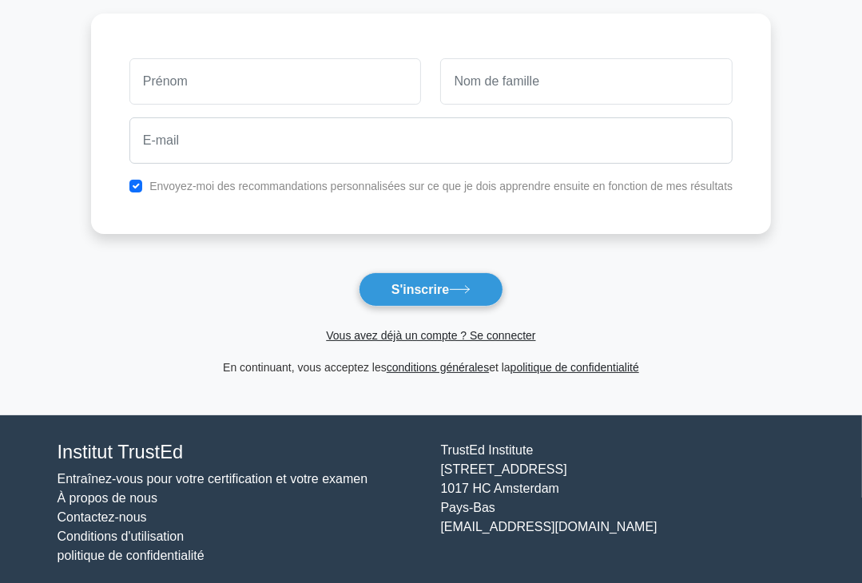
scroll to position [120, 0]
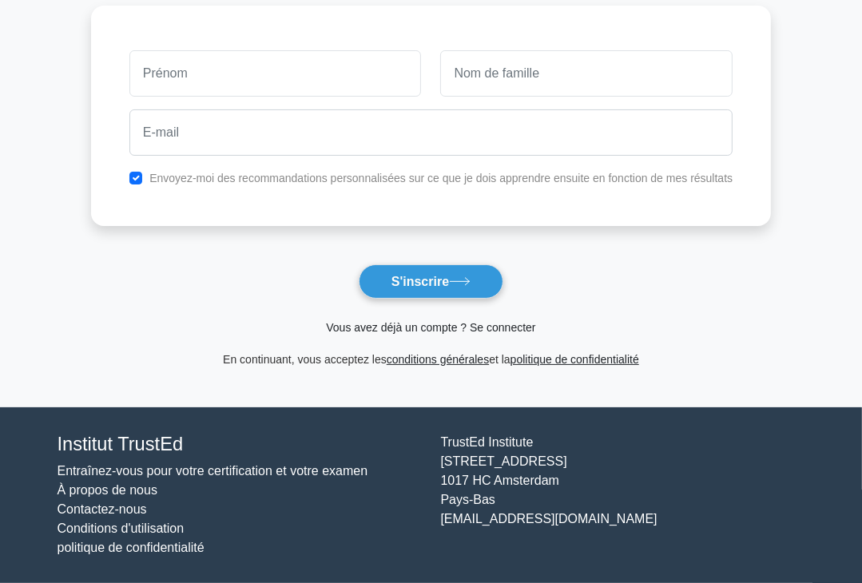
click at [474, 328] on font "Vous avez déjà un compte ? Se connecter" at bounding box center [430, 327] width 209 height 13
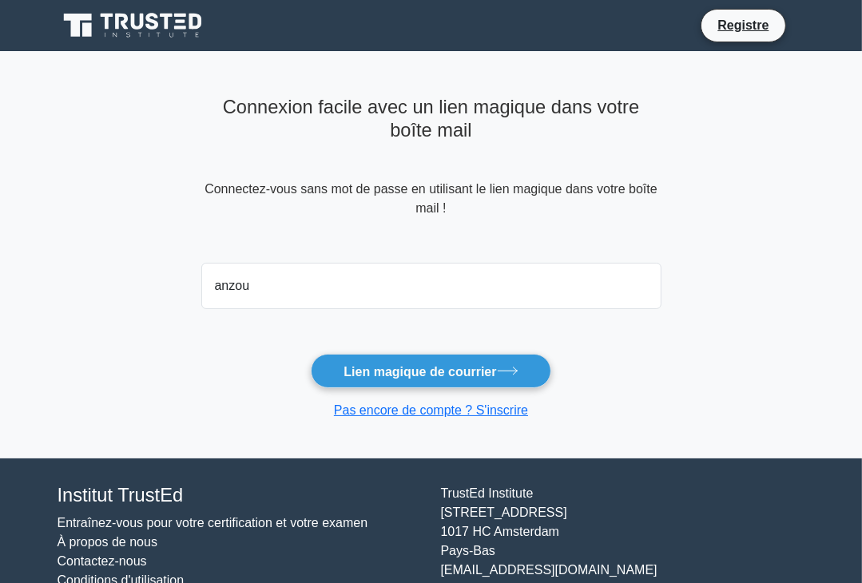
type input "[EMAIL_ADDRESS][DOMAIN_NAME]"
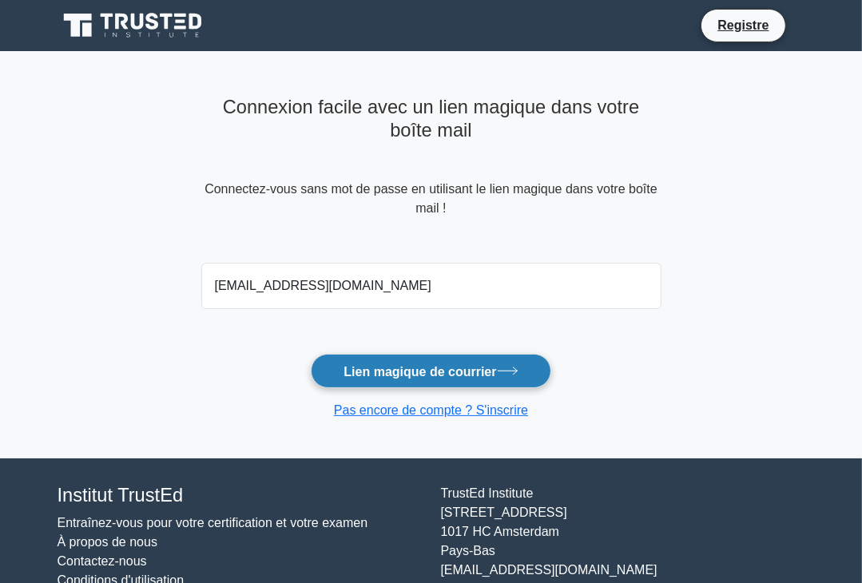
click at [405, 371] on font "Lien magique de courrier" at bounding box center [420, 371] width 153 height 14
